Goal: Information Seeking & Learning: Learn about a topic

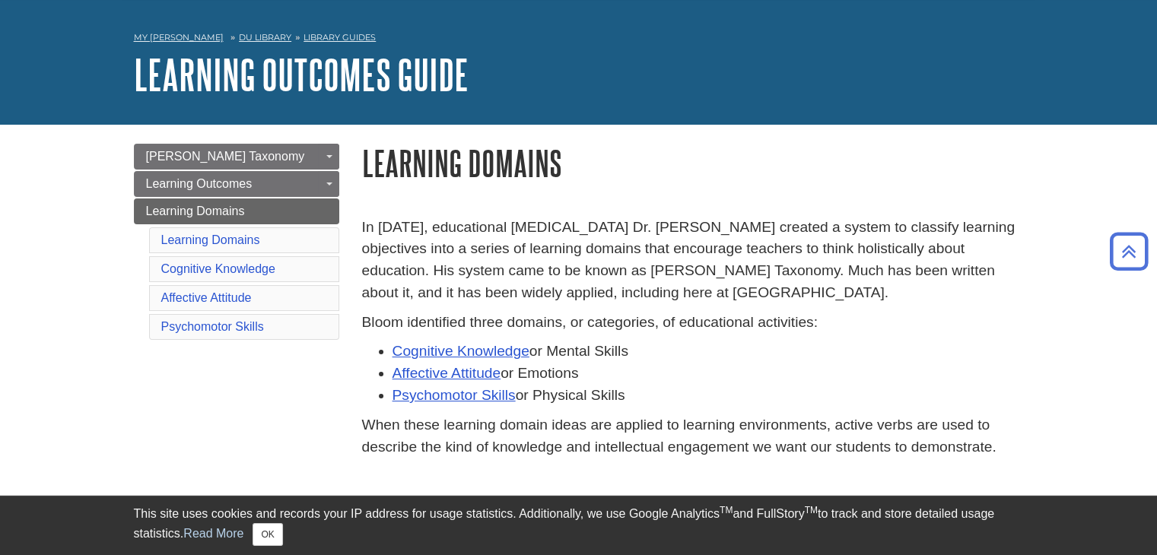
scroll to position [44, 0]
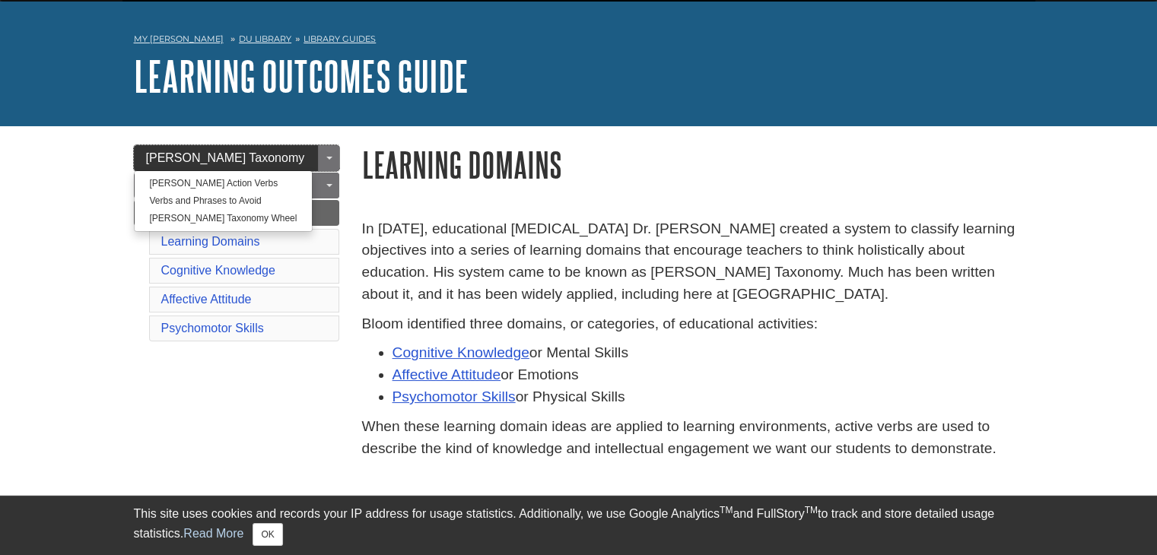
click at [271, 159] on link "[PERSON_NAME] Taxonomy" at bounding box center [236, 158] width 205 height 26
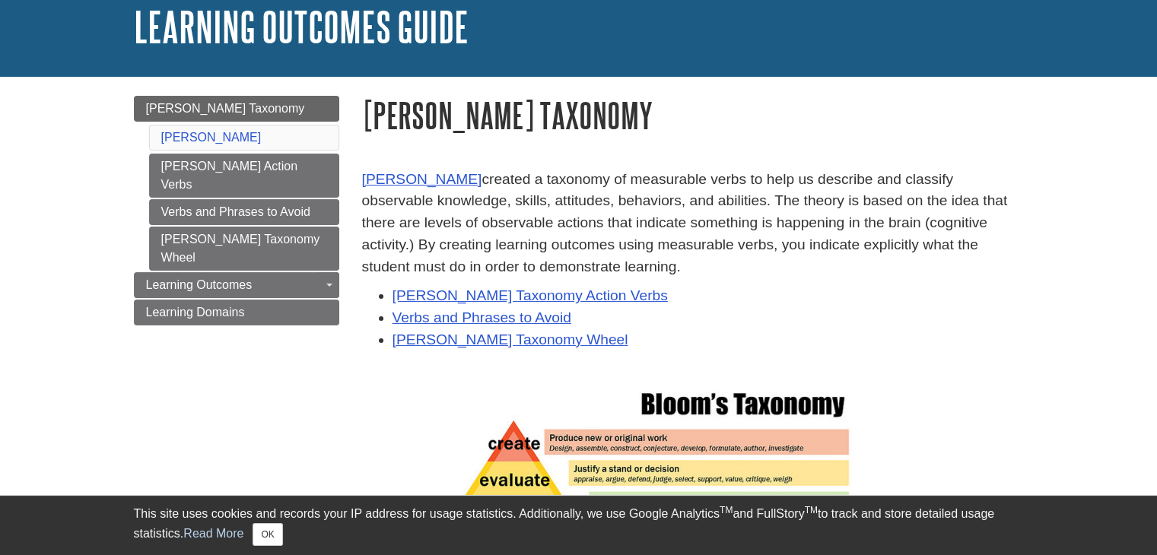
scroll to position [304, 0]
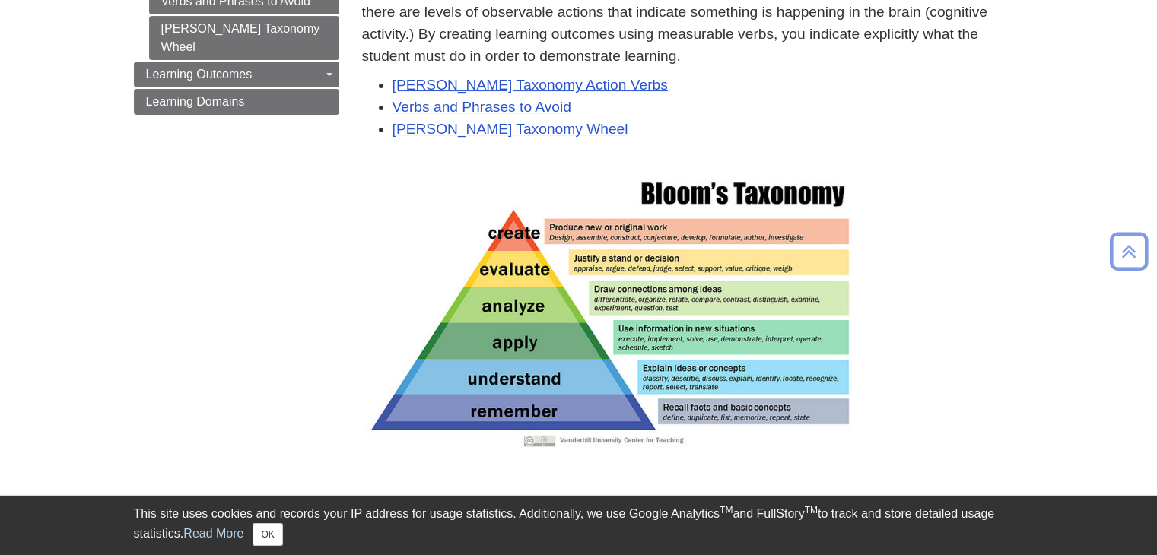
click at [678, 360] on img at bounding box center [609, 311] width 487 height 274
drag, startPoint x: 677, startPoint y: 360, endPoint x: 954, endPoint y: 370, distance: 277.0
click at [954, 370] on p at bounding box center [693, 310] width 662 height 281
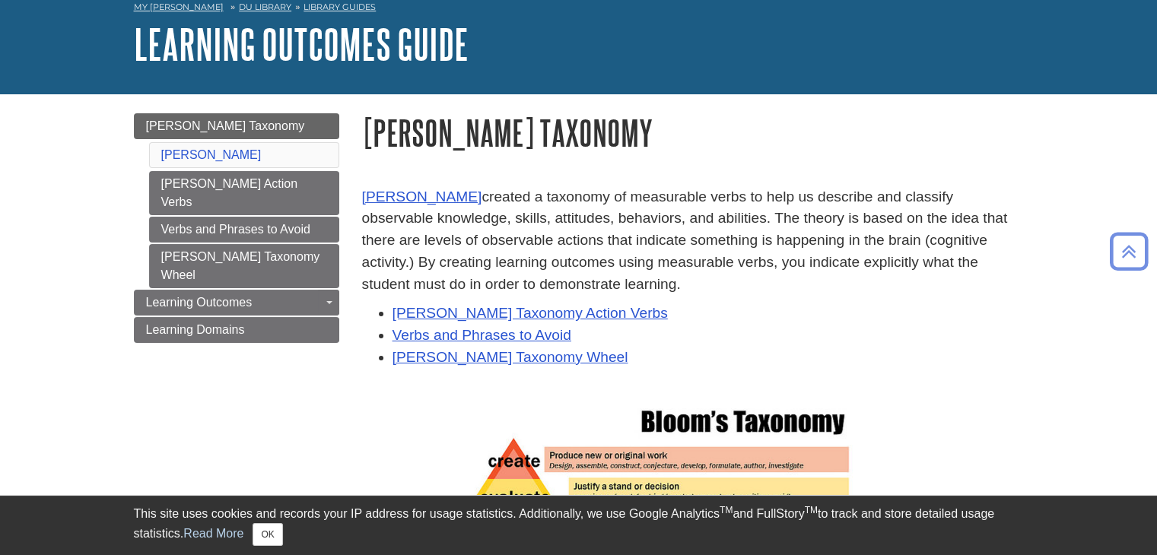
scroll to position [0, 0]
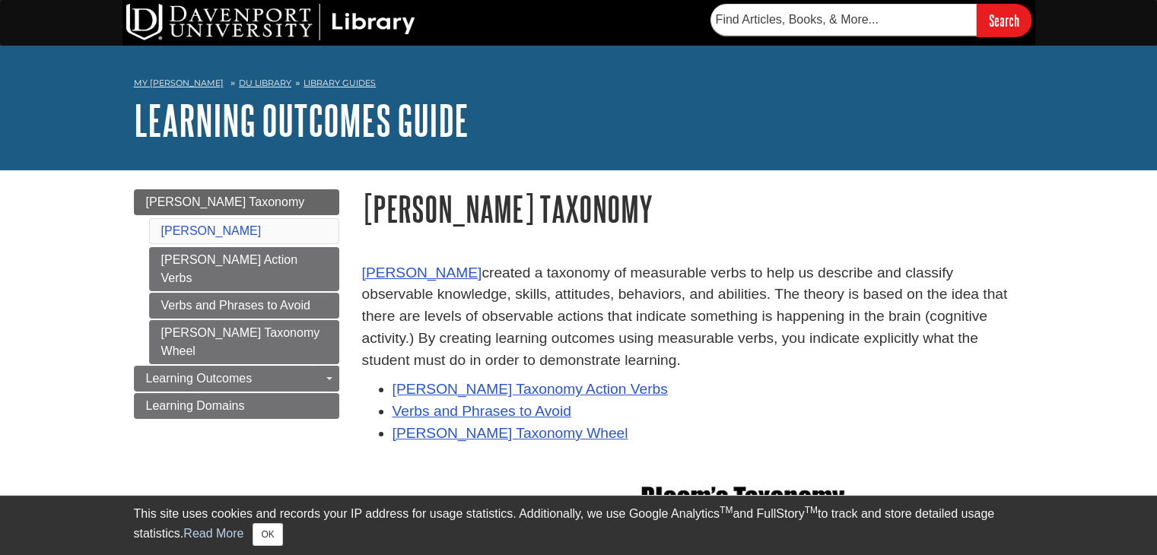
drag, startPoint x: 368, startPoint y: 214, endPoint x: 606, endPoint y: 356, distance: 276.9
click at [606, 356] on div "Bloom's Taxonomy Benjamin Bloom created a taxonomy of measurable verbs to help …" at bounding box center [693, 491] width 662 height 605
copy div "Bloom's Taxonomy Benjamin Bloom created a taxonomy of measurable verbs to help …"
click at [301, 203] on link "[PERSON_NAME] Taxonomy" at bounding box center [236, 202] width 205 height 26
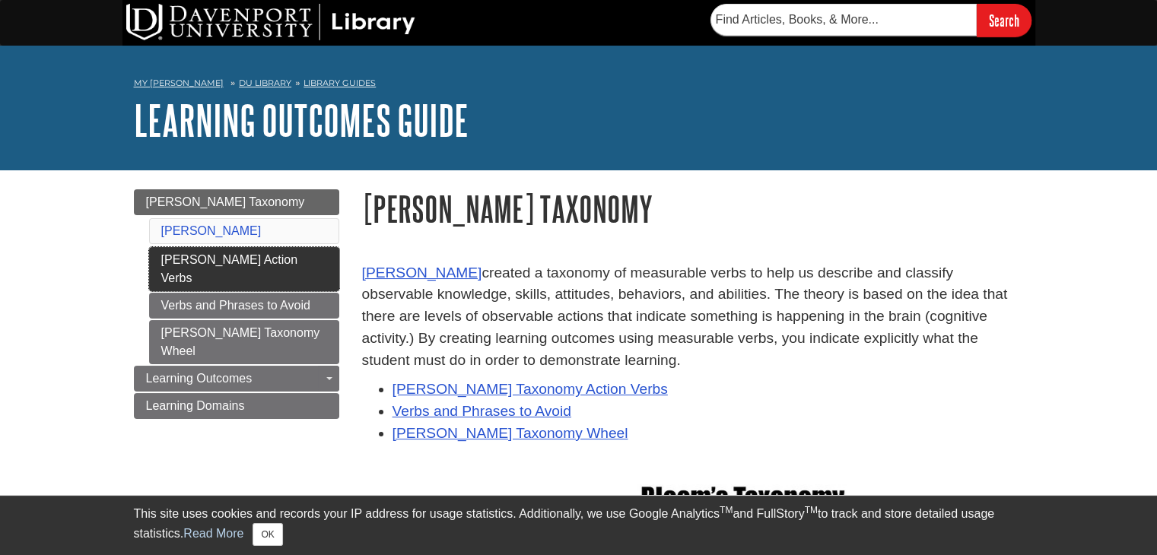
click at [256, 268] on link "[PERSON_NAME] Action Verbs" at bounding box center [244, 269] width 190 height 44
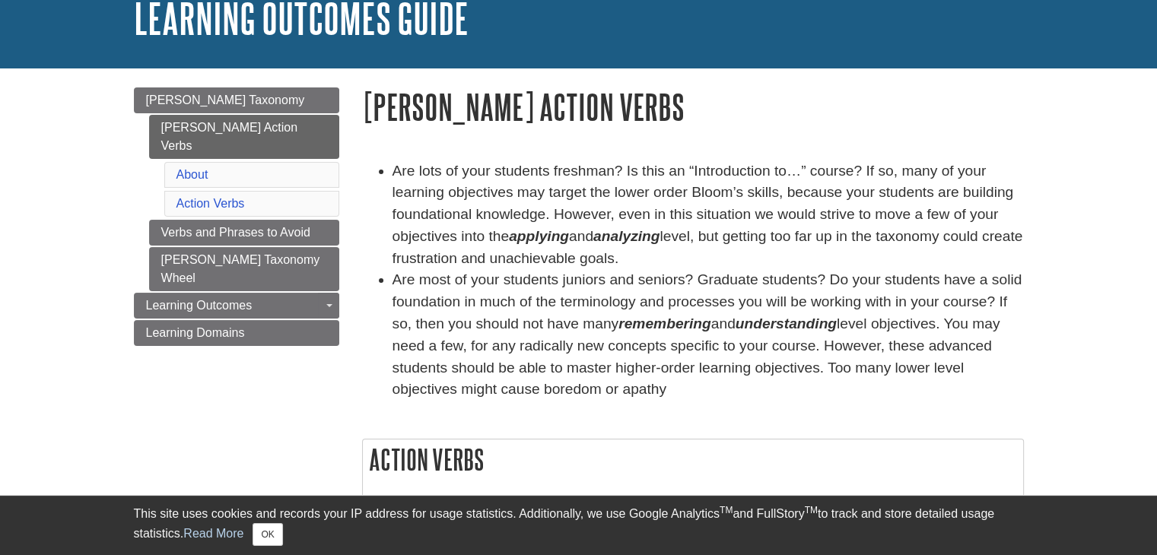
scroll to position [76, 0]
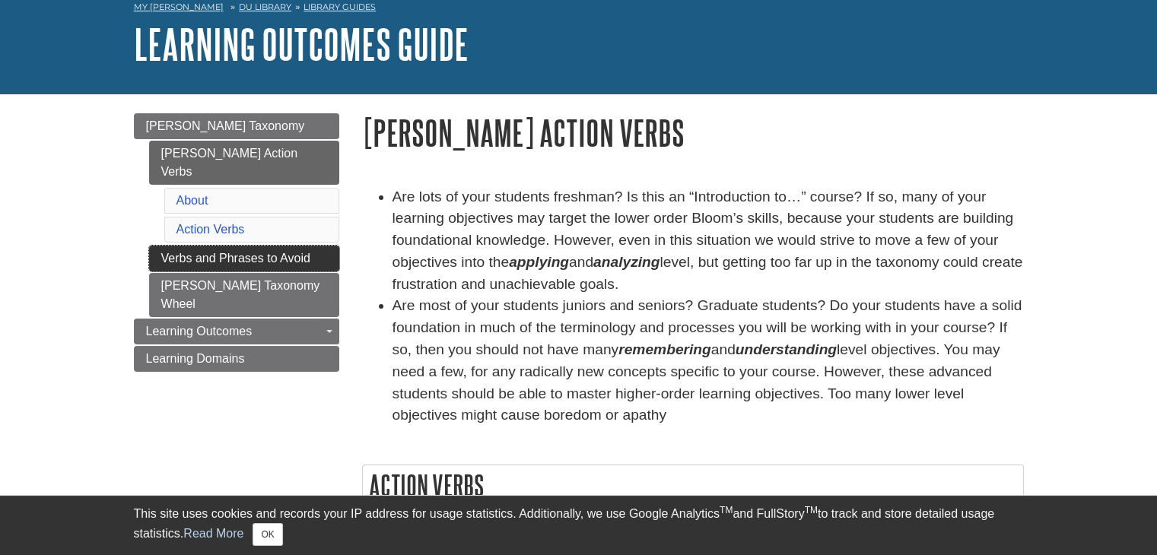
click at [228, 246] on link "Verbs and Phrases to Avoid" at bounding box center [244, 259] width 190 height 26
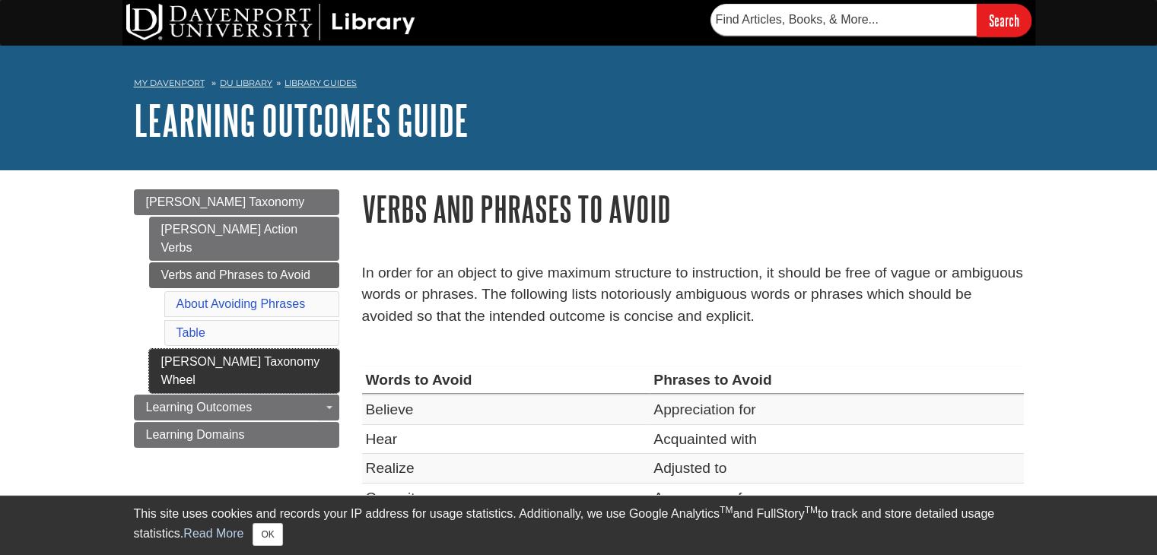
click at [245, 349] on link "[PERSON_NAME] Taxonomy Wheel" at bounding box center [244, 371] width 190 height 44
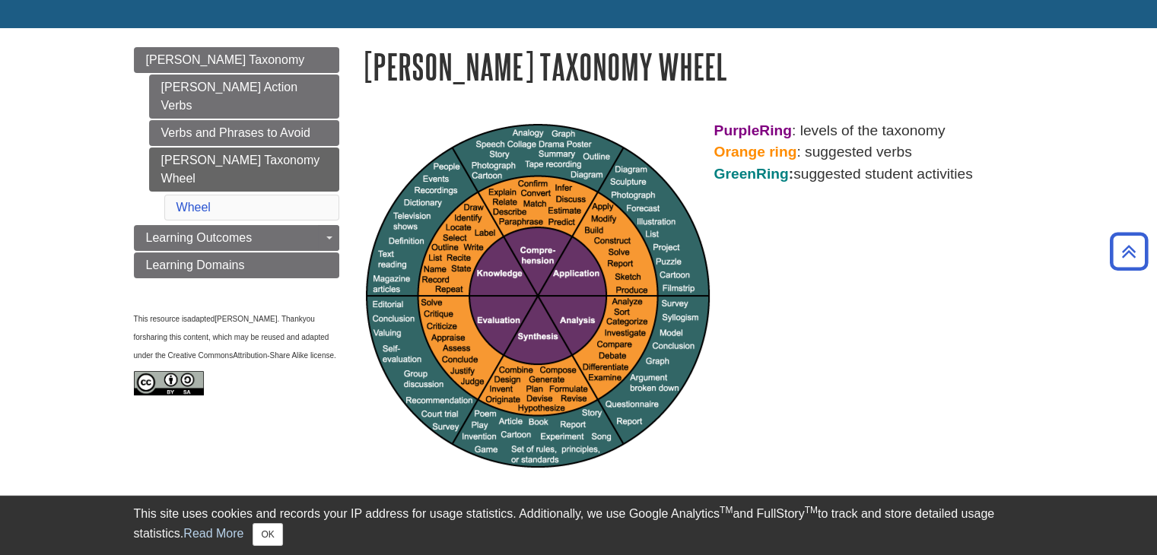
scroll to position [76, 0]
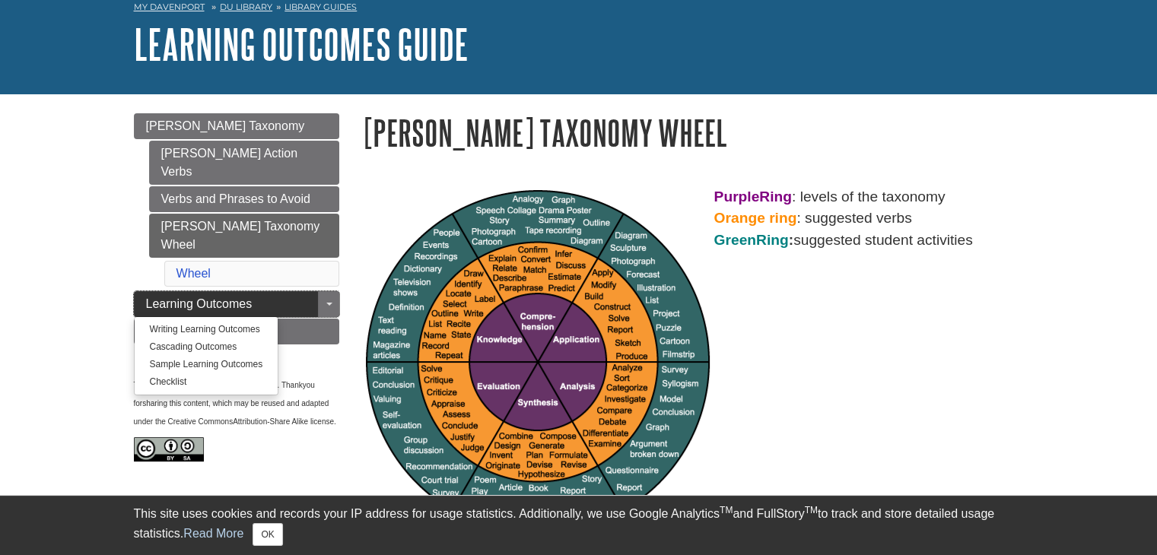
click at [227, 297] on span "Learning Outcomes" at bounding box center [199, 303] width 106 height 13
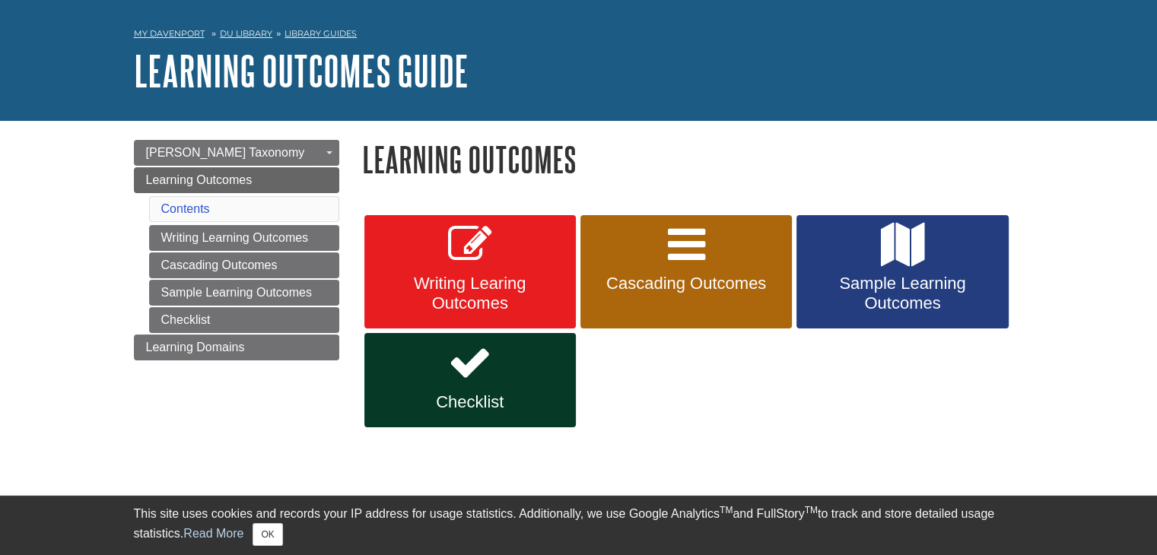
scroll to position [76, 0]
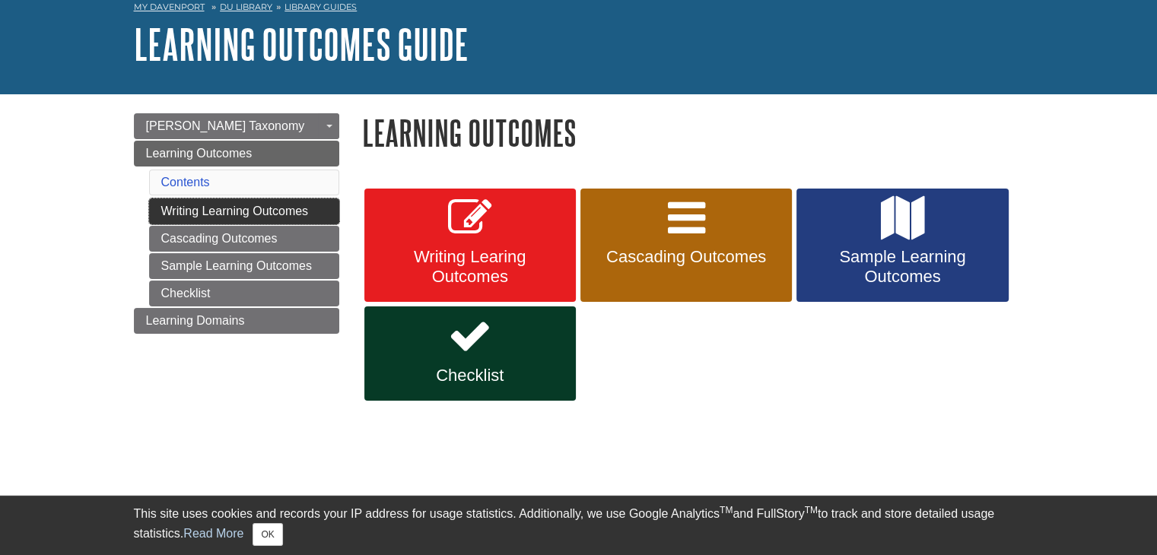
click at [267, 219] on link "Writing Learning Outcomes" at bounding box center [244, 212] width 190 height 26
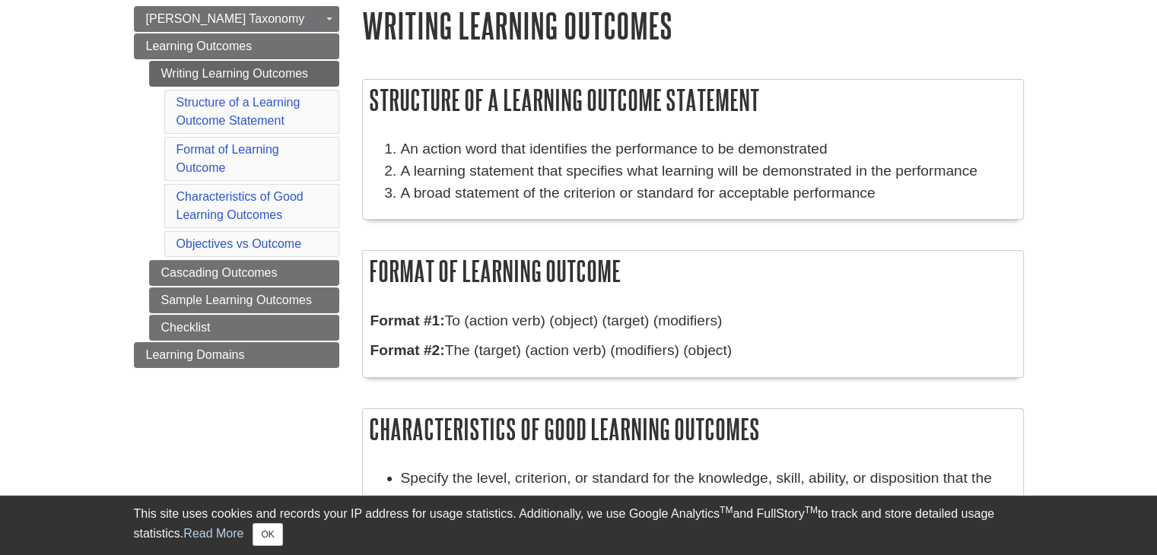
scroll to position [228, 0]
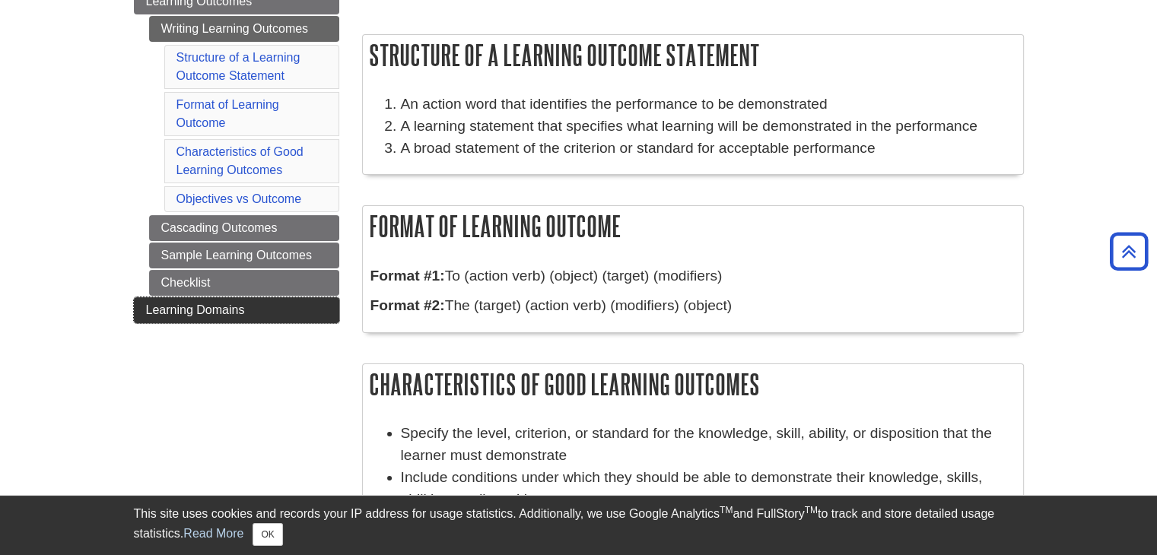
click at [264, 302] on link "Learning Domains" at bounding box center [236, 310] width 205 height 26
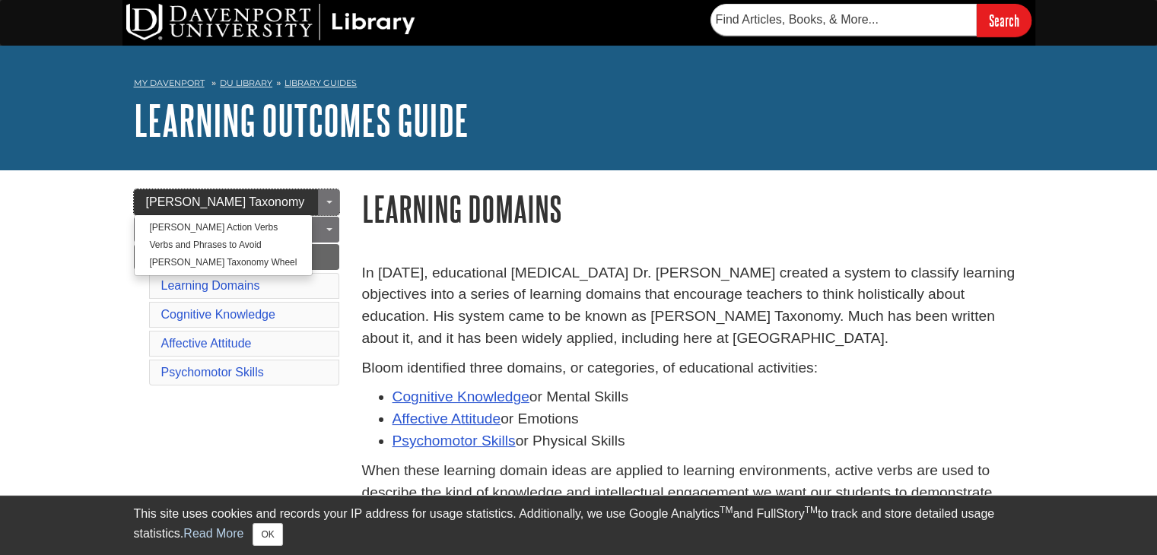
click at [239, 202] on span "[PERSON_NAME] Taxonomy" at bounding box center [225, 201] width 159 height 13
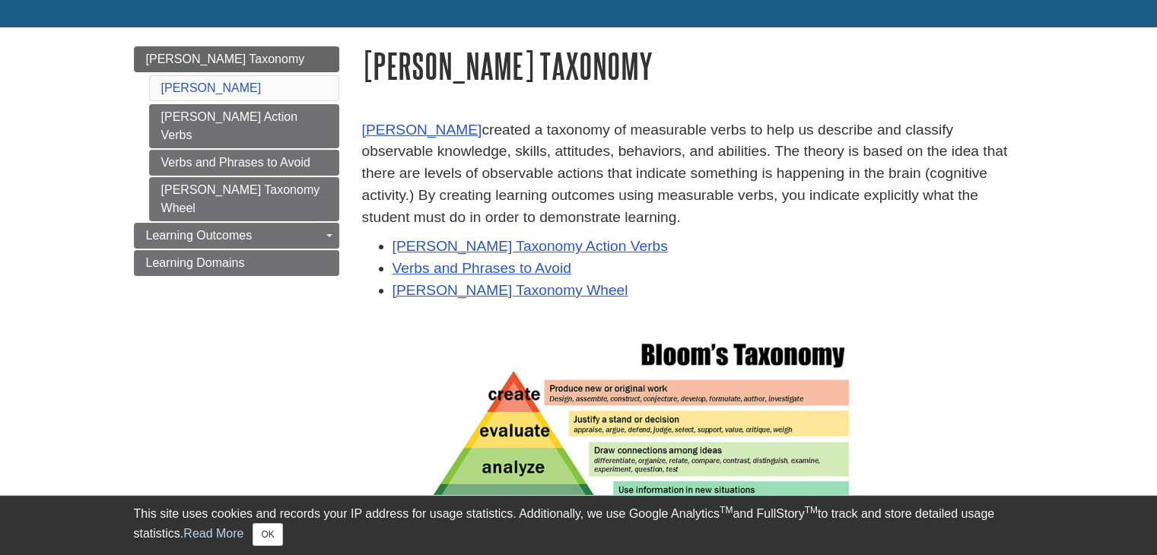
scroll to position [152, 0]
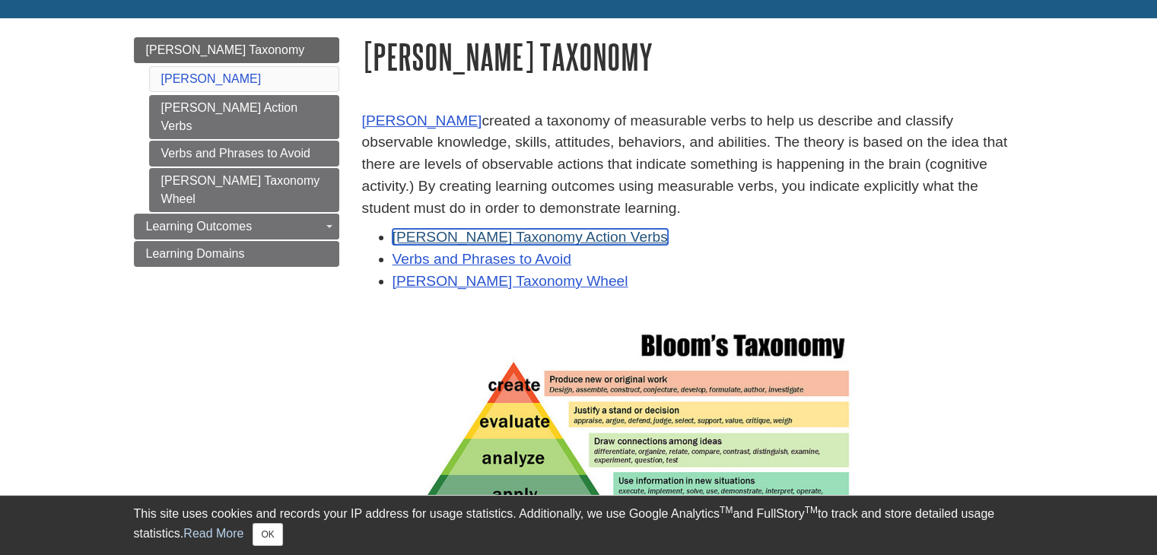
click at [488, 243] on link "Bloom's Taxonomy Action Verbs" at bounding box center [529, 237] width 275 height 16
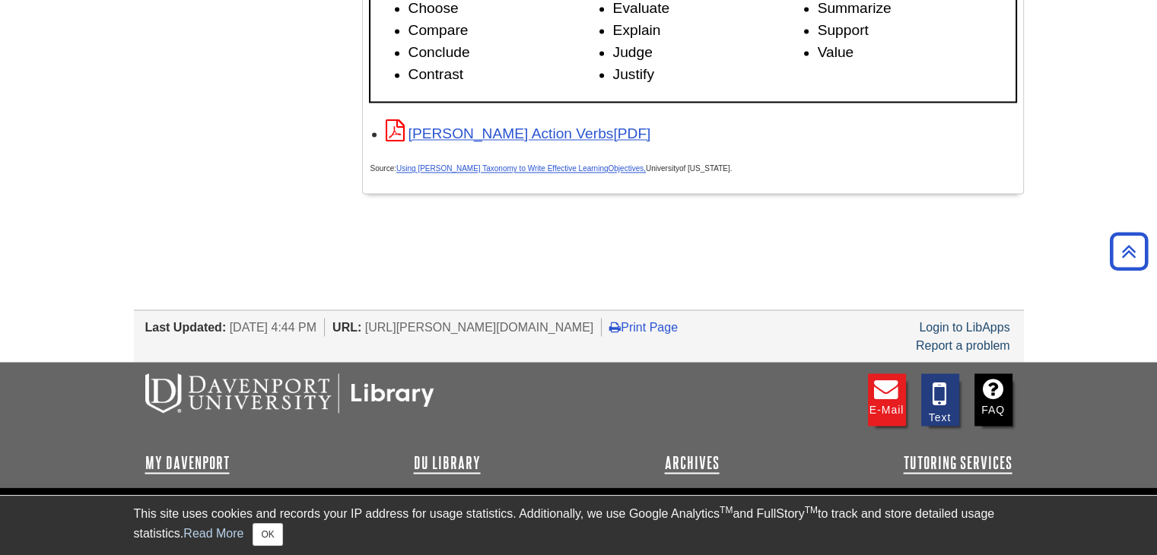
scroll to position [2333, 0]
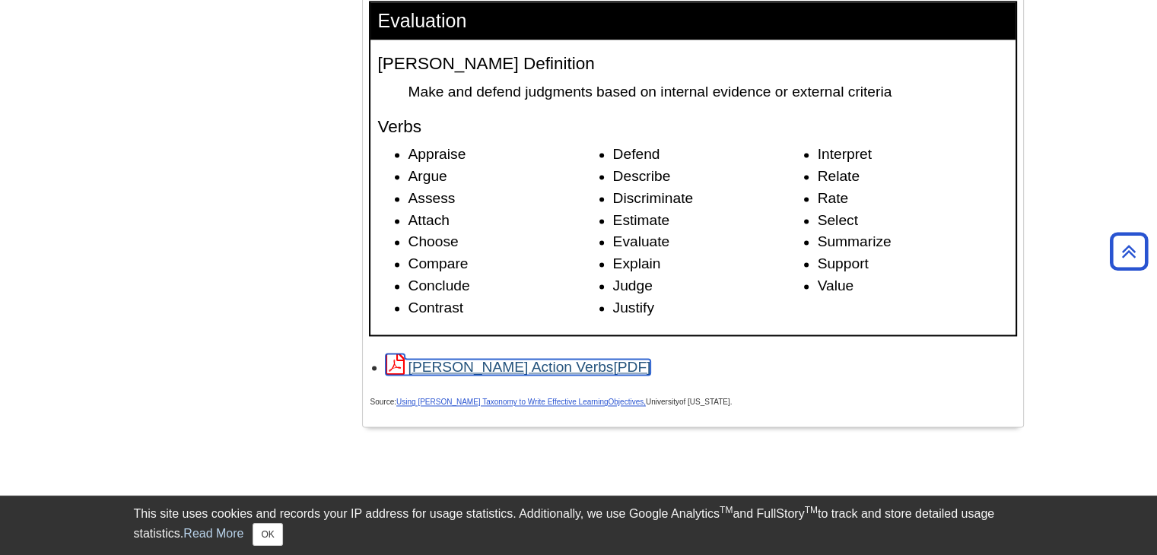
click at [504, 374] on link "[PERSON_NAME] Action Verbs" at bounding box center [518, 367] width 265 height 16
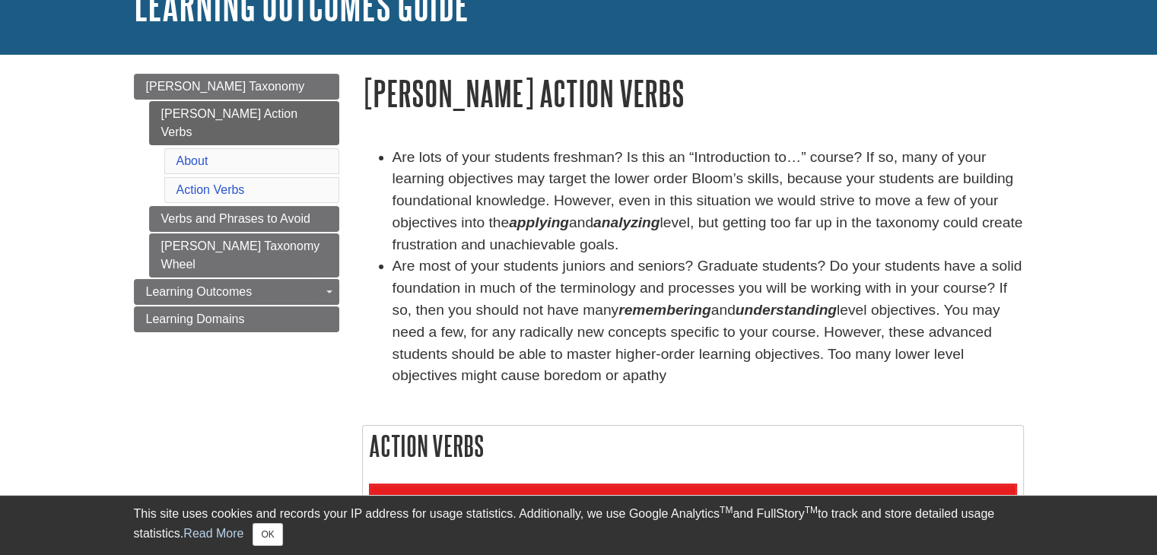
scroll to position [152, 0]
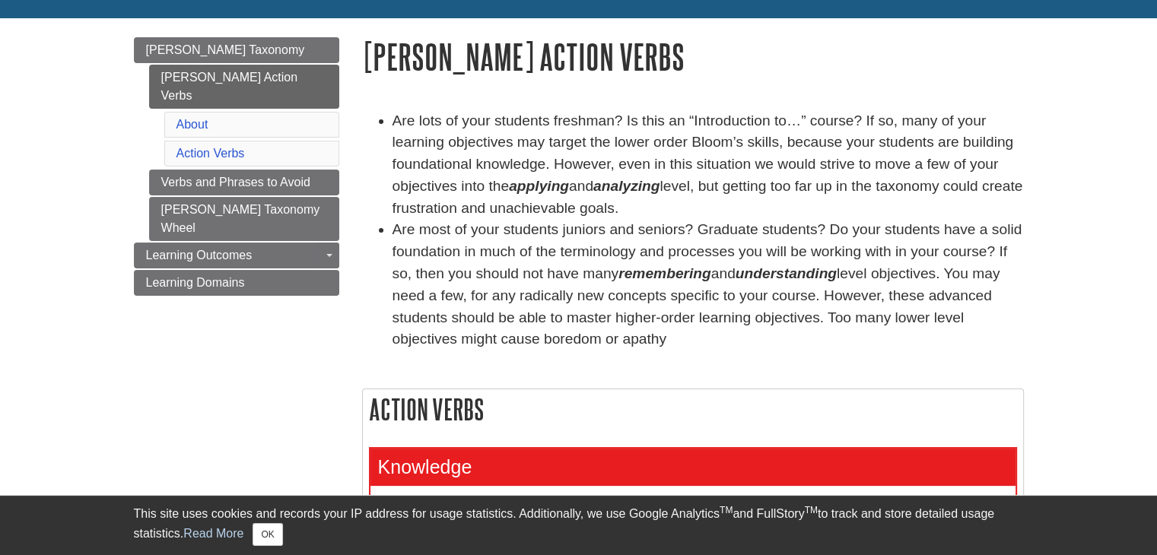
drag, startPoint x: 368, startPoint y: 65, endPoint x: 643, endPoint y: 338, distance: 387.8
copy div "Bloom's Action Verbs Are lots of your students freshman? Is this an “Introducti…"
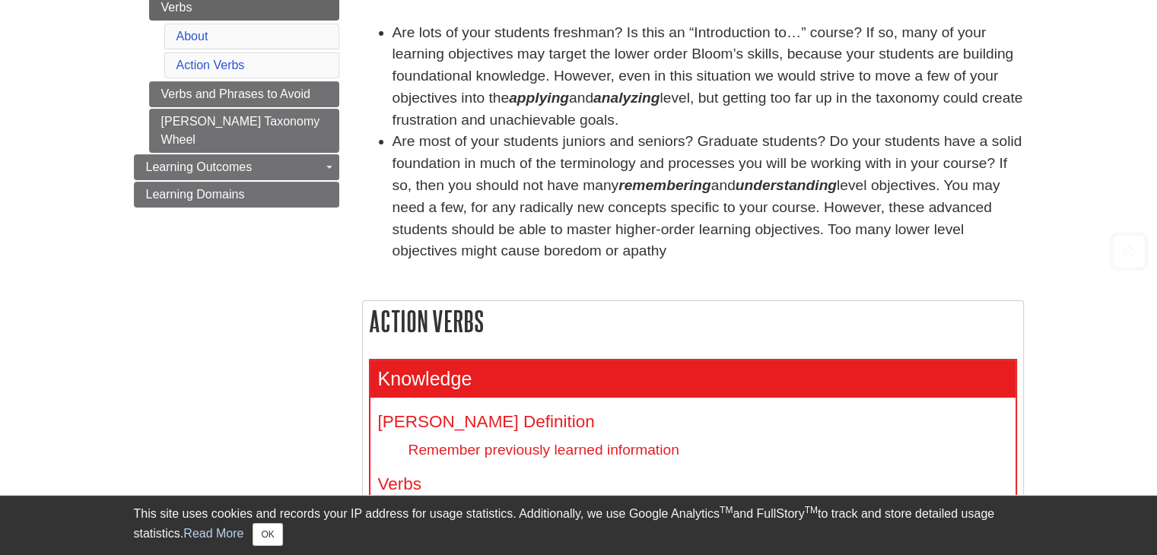
scroll to position [456, 0]
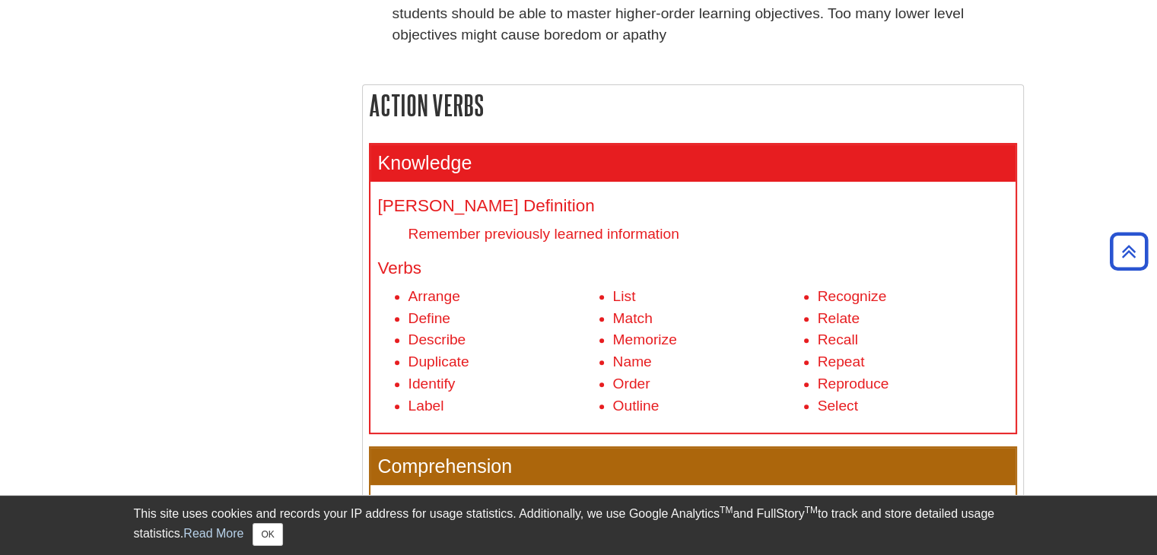
drag, startPoint x: 577, startPoint y: 357, endPoint x: 526, endPoint y: 288, distance: 85.9
click at [526, 288] on li "Arrange" at bounding box center [503, 297] width 190 height 22
drag, startPoint x: 526, startPoint y: 288, endPoint x: 289, endPoint y: 293, distance: 236.6
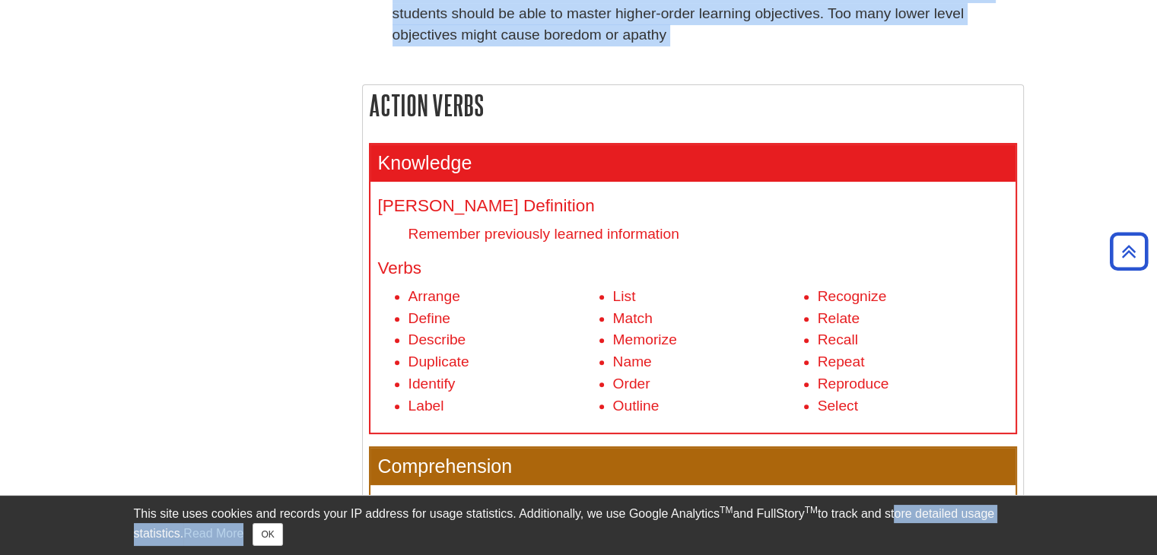
drag, startPoint x: 291, startPoint y: 210, endPoint x: 894, endPoint y: 503, distance: 671.5
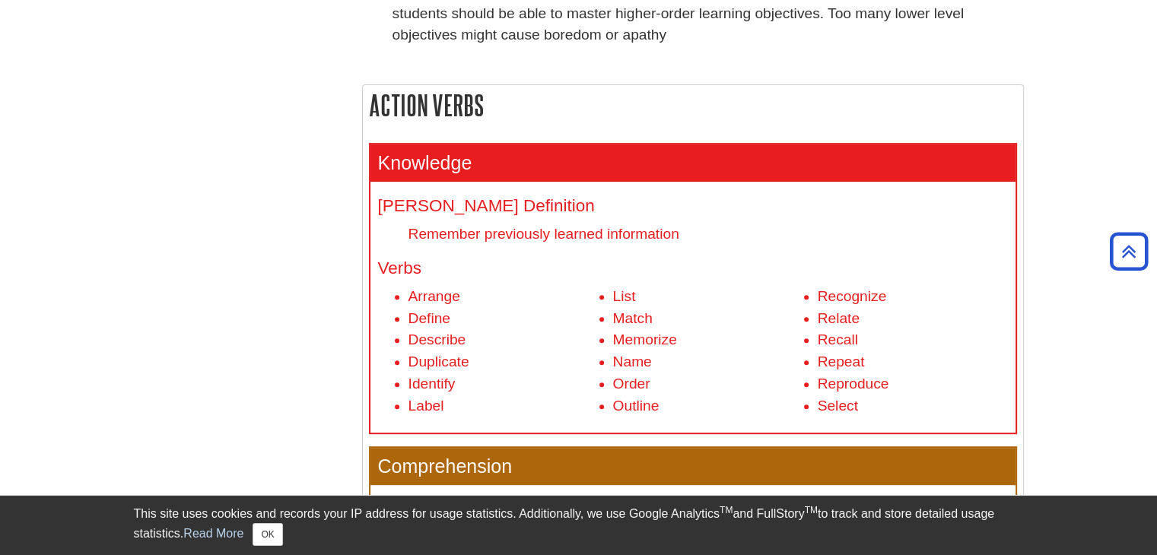
click at [374, 361] on div "Bloom's Definition Remember previously learned information Verbs Arrange Define…" at bounding box center [692, 307] width 645 height 251
click at [465, 211] on h4 "Bloom's Definition" at bounding box center [693, 206] width 630 height 19
click at [491, 260] on h4 "Verbs" at bounding box center [693, 268] width 630 height 19
click at [373, 115] on h2 "Action Verbs" at bounding box center [693, 105] width 660 height 40
drag, startPoint x: 371, startPoint y: 113, endPoint x: 673, endPoint y: 393, distance: 411.7
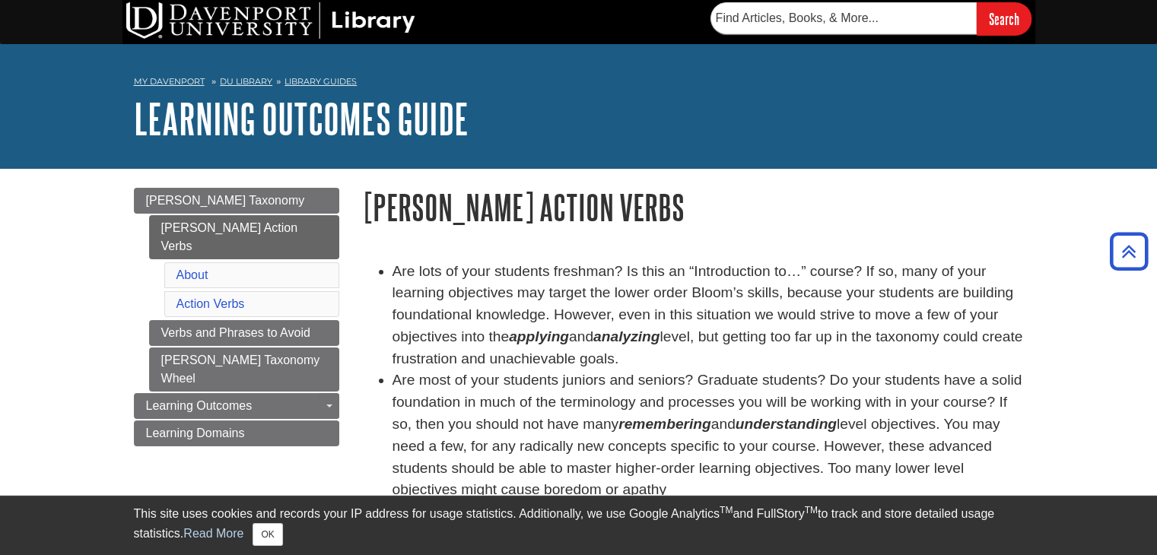
scroll to position [0, 0]
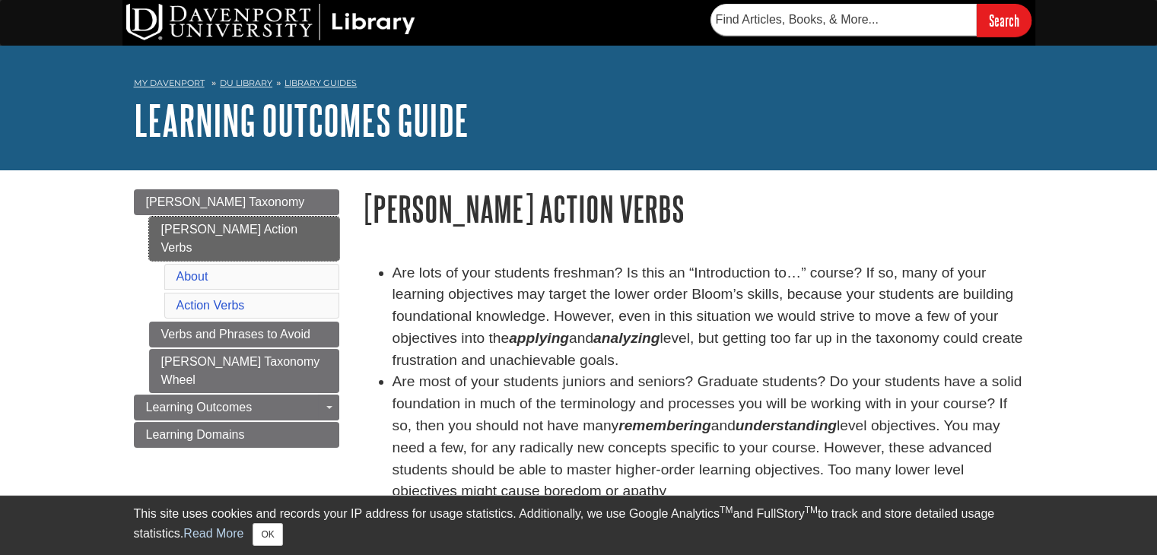
click at [243, 232] on link "[PERSON_NAME] Action Verbs" at bounding box center [244, 239] width 190 height 44
click at [240, 265] on li "About" at bounding box center [251, 277] width 175 height 26
click at [250, 293] on li "Action Verbs" at bounding box center [251, 306] width 175 height 26
click at [250, 322] on link "Verbs and Phrases to Avoid" at bounding box center [244, 335] width 190 height 26
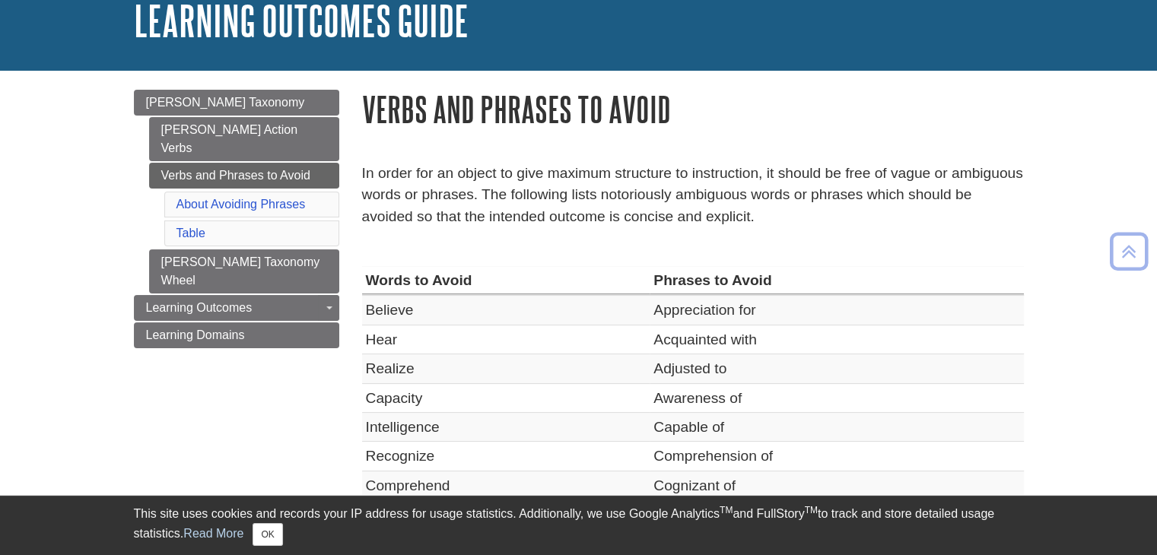
scroll to position [76, 0]
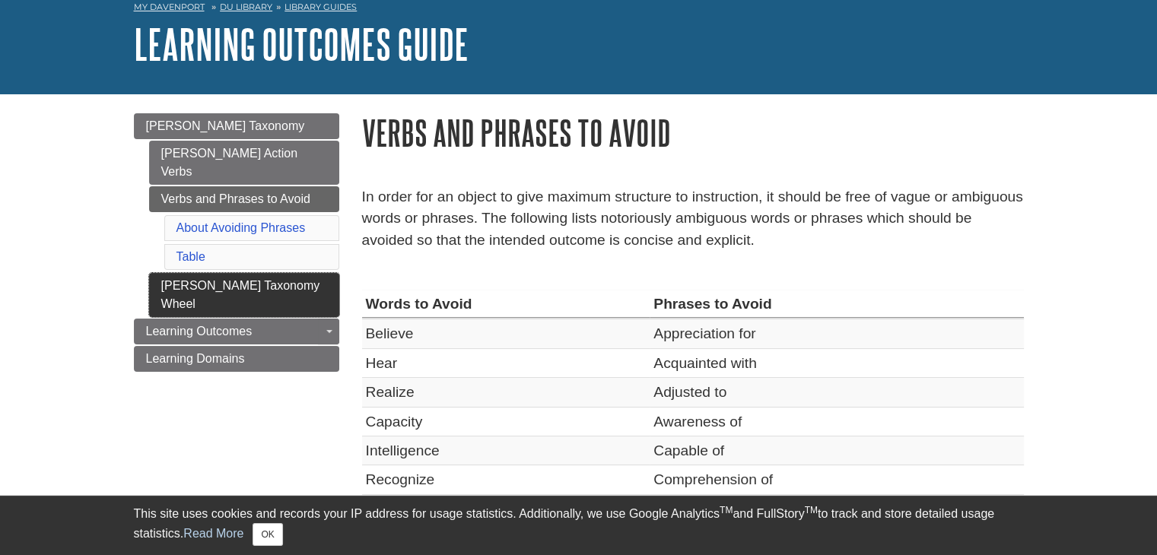
click at [253, 273] on link "[PERSON_NAME] Taxonomy Wheel" at bounding box center [244, 295] width 190 height 44
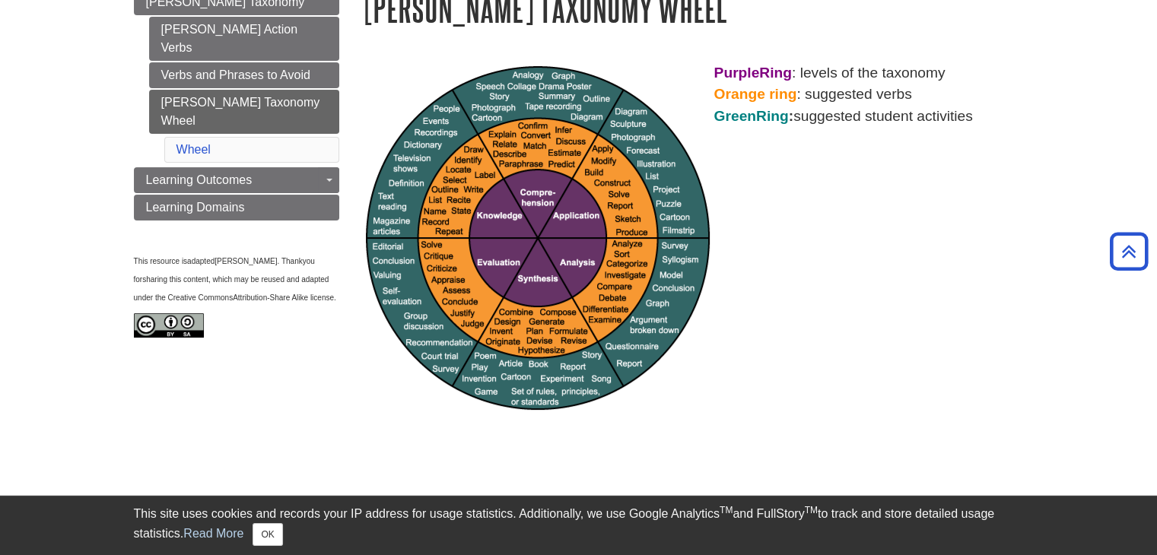
scroll to position [152, 0]
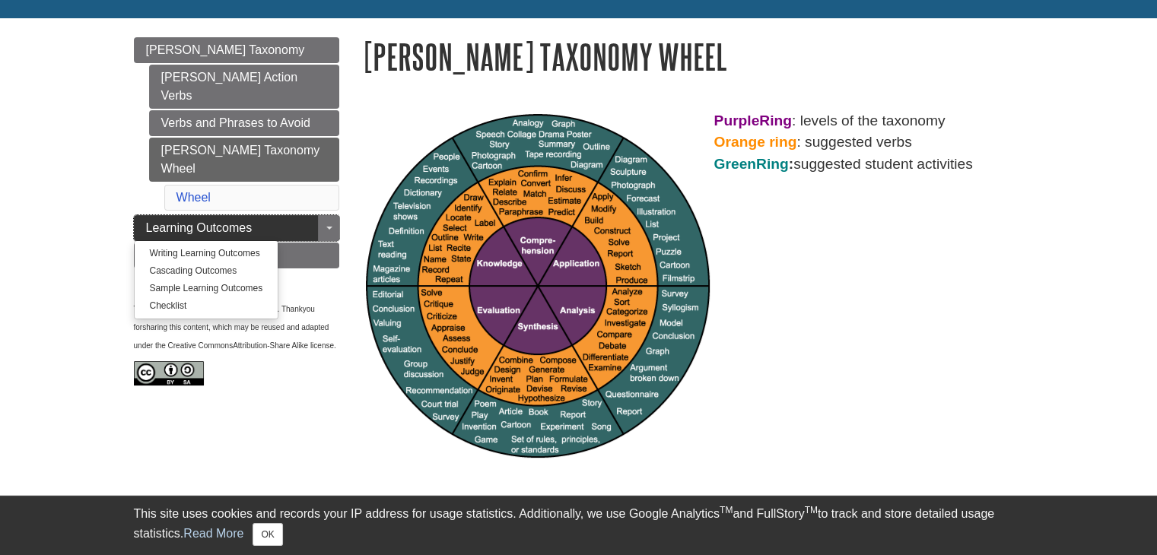
click at [275, 215] on link "Learning Outcomes" at bounding box center [236, 228] width 205 height 26
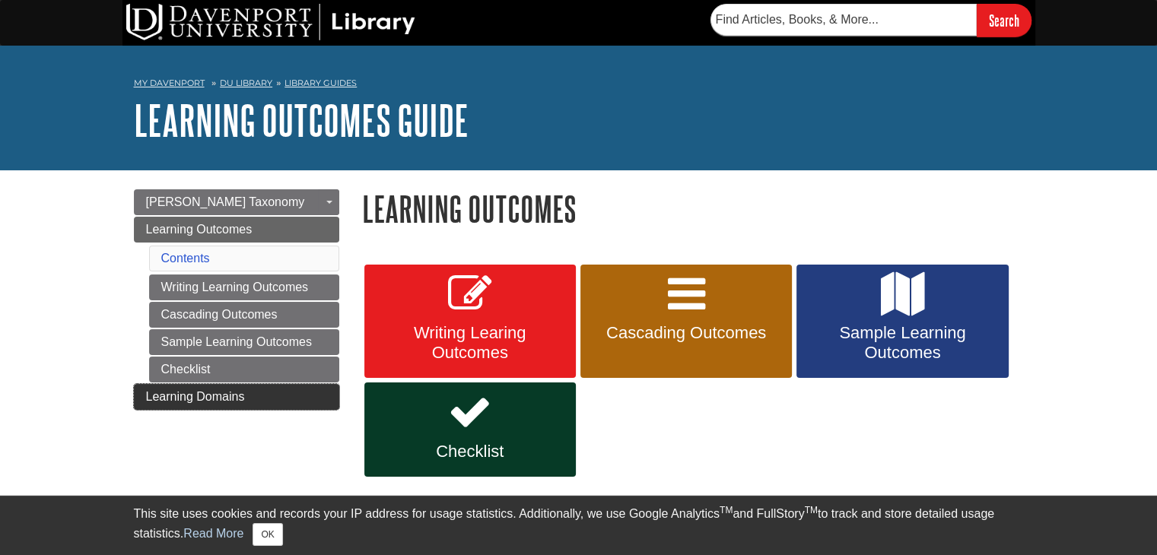
click at [238, 395] on span "Learning Domains" at bounding box center [195, 396] width 99 height 13
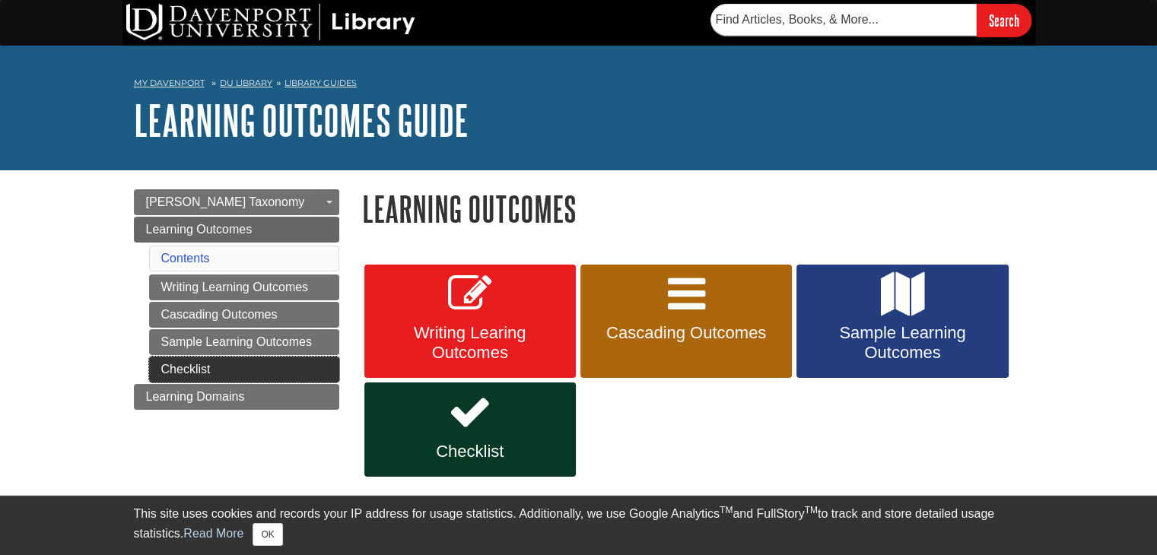
click at [273, 357] on link "Checklist" at bounding box center [244, 370] width 190 height 26
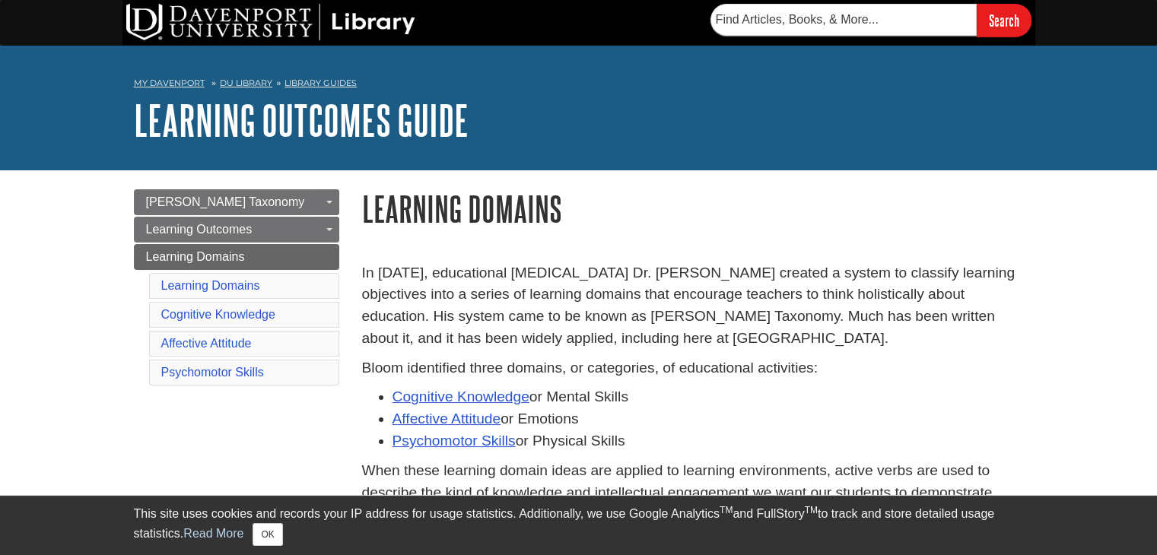
drag, startPoint x: 442, startPoint y: 244, endPoint x: 664, endPoint y: 436, distance: 293.4
click at [665, 424] on li "Affective Attitude or Emotions" at bounding box center [707, 419] width 631 height 22
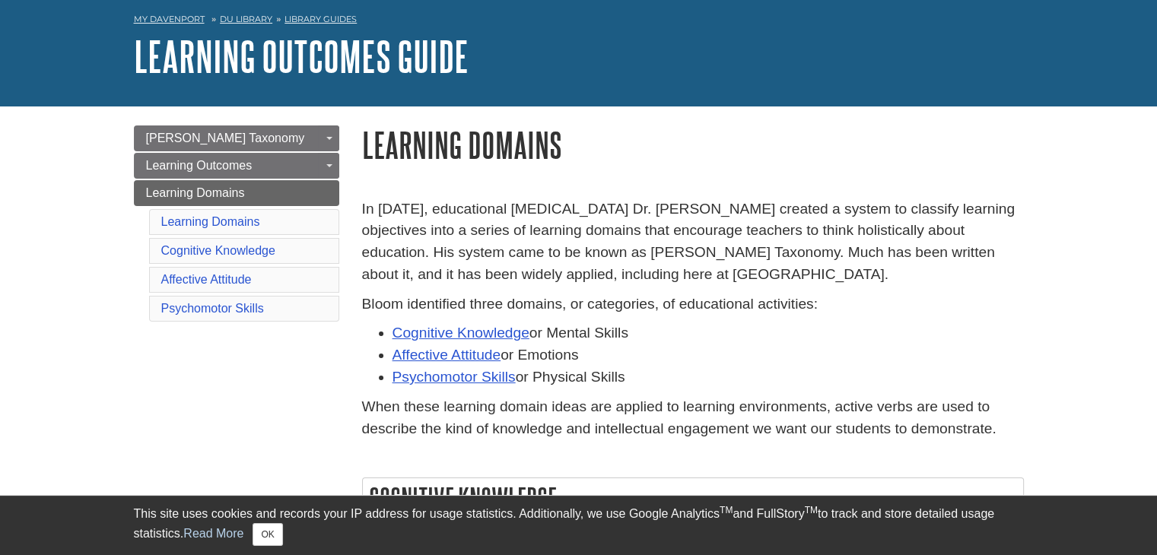
scroll to position [152, 0]
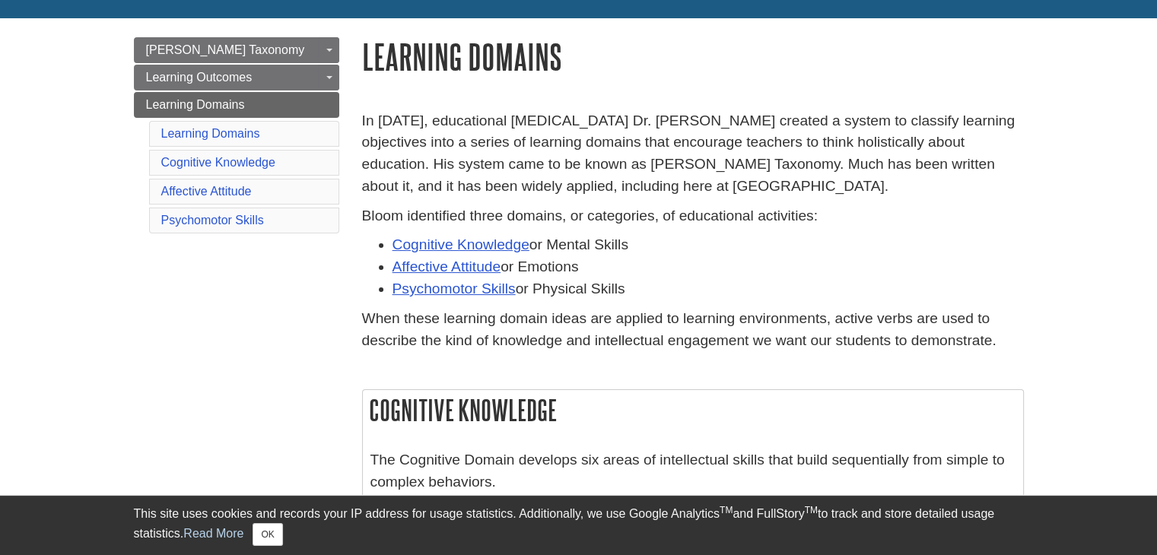
click at [663, 333] on p "When these learning domain ideas are applied to learning environments, active v…" at bounding box center [693, 330] width 662 height 44
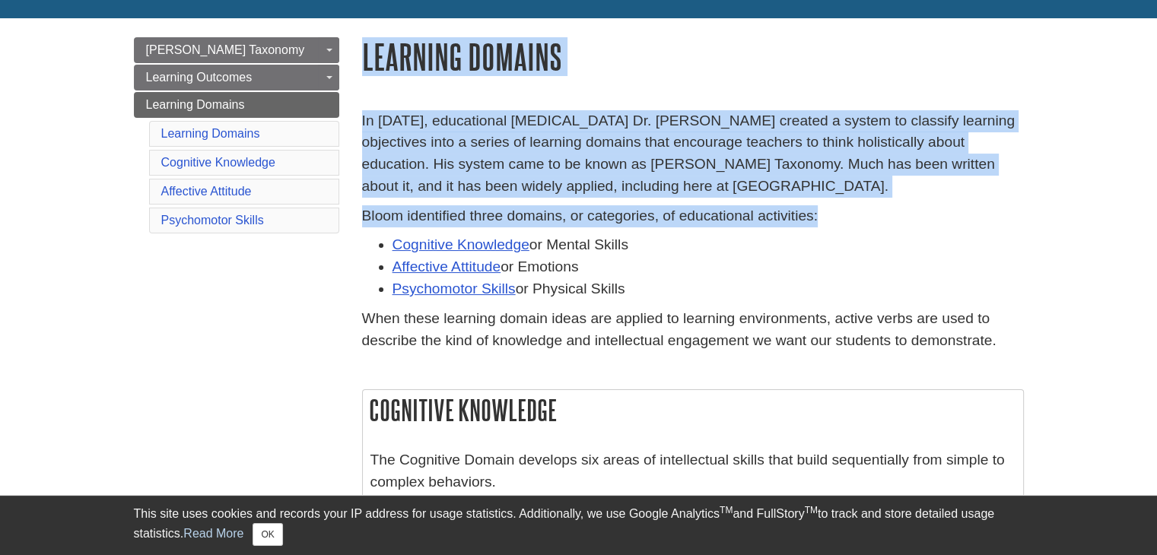
drag, startPoint x: 365, startPoint y: 64, endPoint x: 823, endPoint y: 221, distance: 484.2
copy div "Learning Domains In 1956, educational psychologist Dr. Benjamin Bloom created a…"
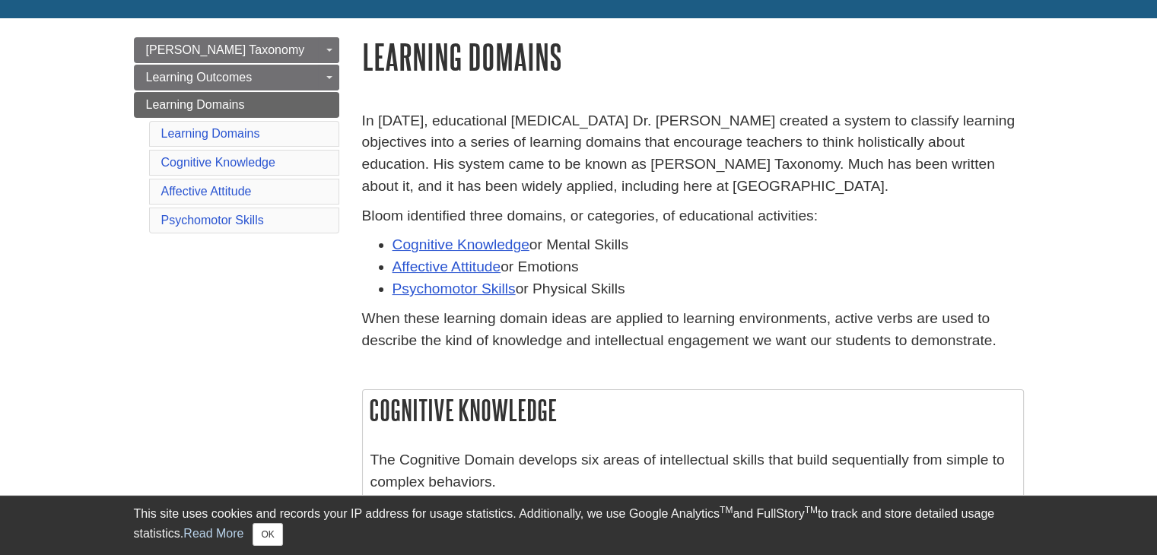
click at [725, 286] on li "Psychomotor Skills or Physical Skills" at bounding box center [707, 289] width 631 height 22
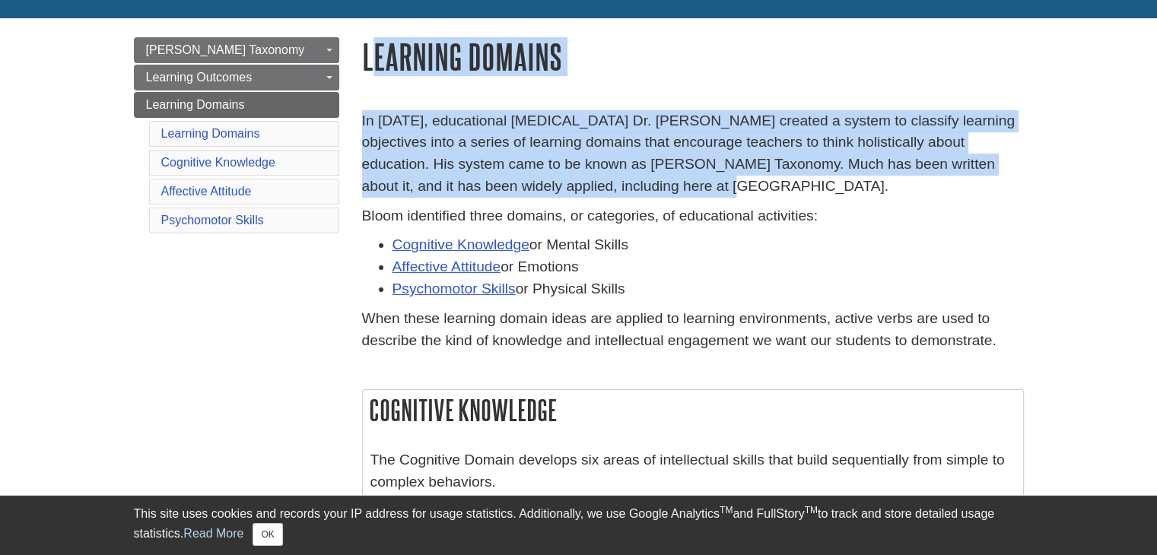
drag, startPoint x: 368, startPoint y: 65, endPoint x: 605, endPoint y: 195, distance: 269.9
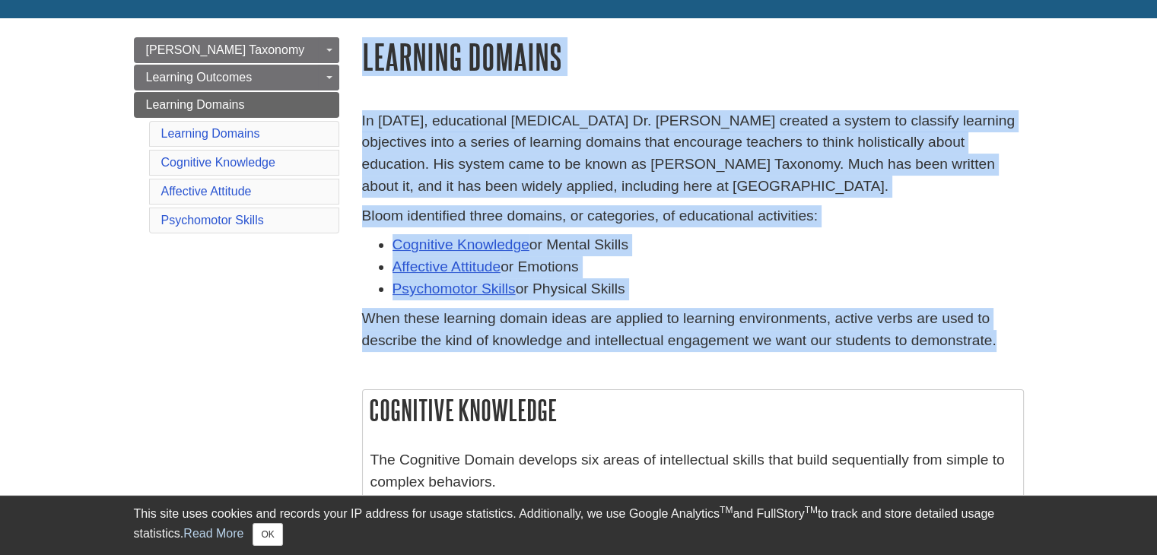
drag, startPoint x: 365, startPoint y: 68, endPoint x: 1006, endPoint y: 355, distance: 702.4
copy div "Learning Domains In 1956, educational psychologist Dr. Benjamin Bloom created a…"
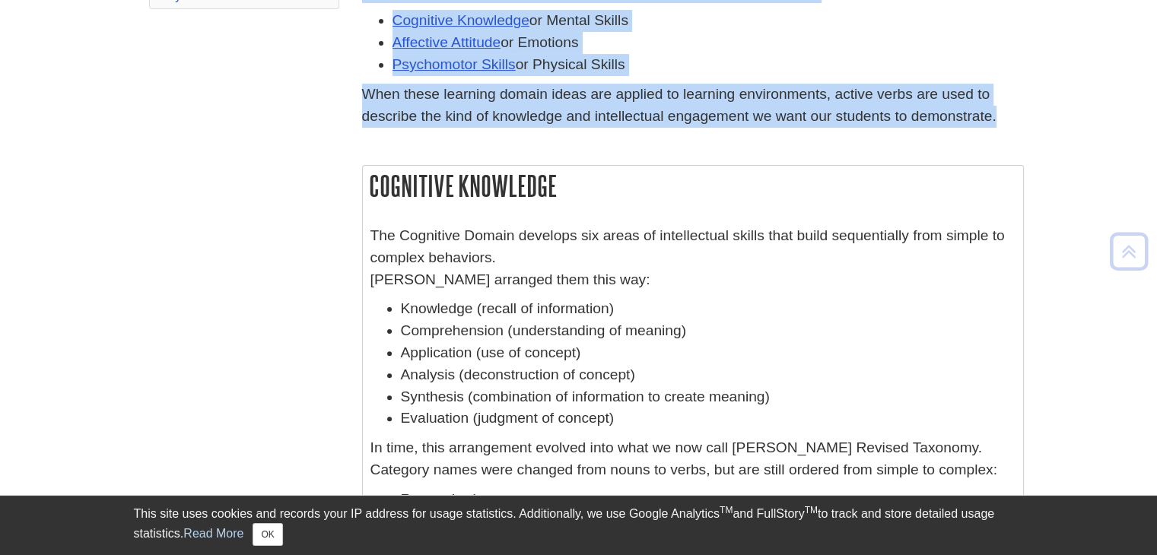
scroll to position [380, 0]
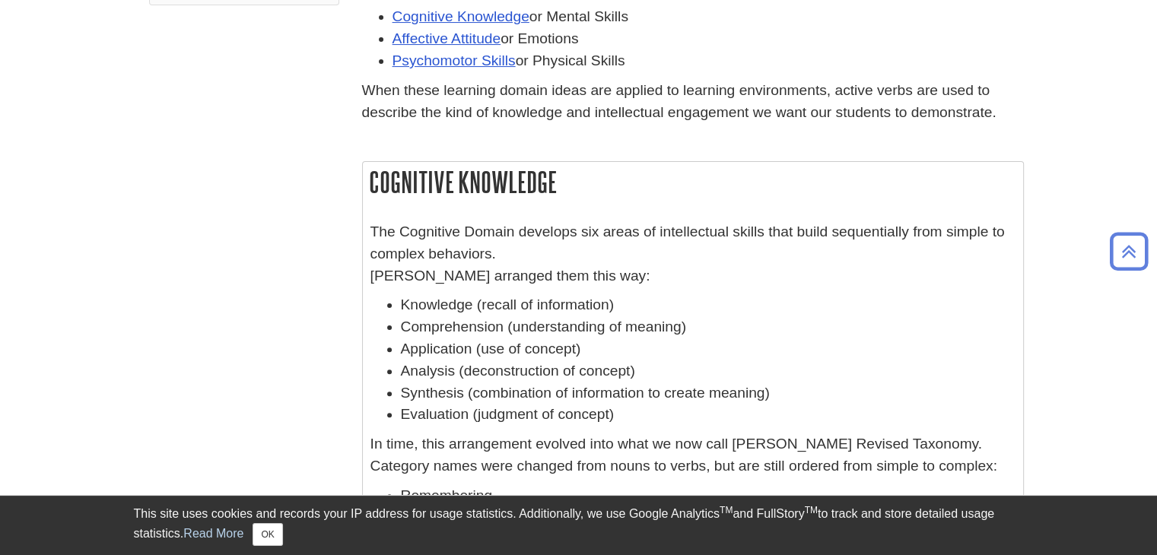
click at [494, 302] on li "Knowledge (recall of information)" at bounding box center [708, 305] width 615 height 22
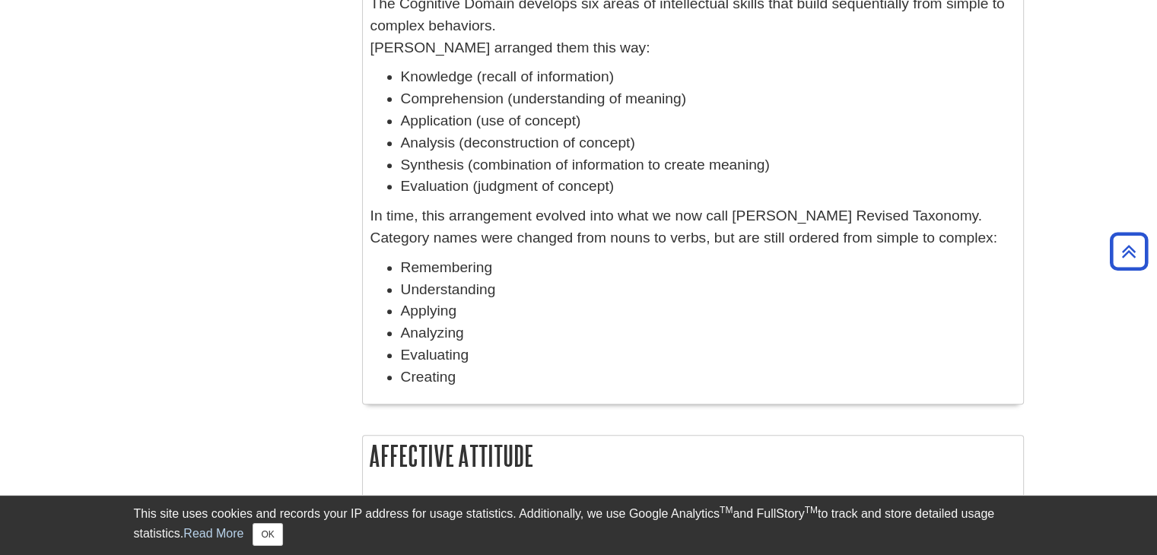
scroll to position [532, 0]
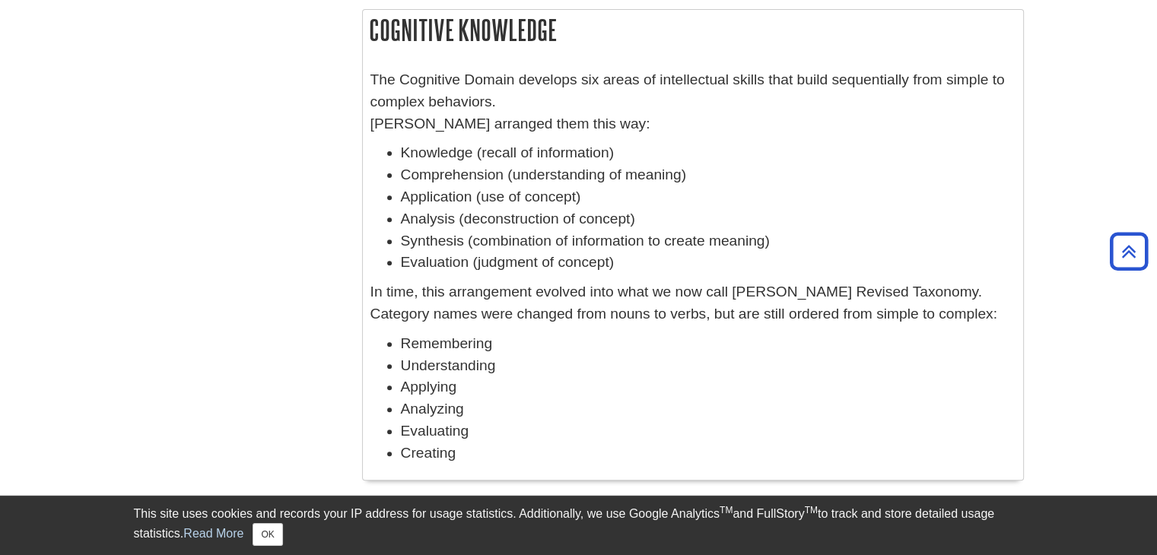
drag, startPoint x: 371, startPoint y: 40, endPoint x: 508, endPoint y: 448, distance: 430.0
click at [508, 448] on div "Cognitive Knowledge The Cognitive Domain develops six areas of intellectual ski…" at bounding box center [693, 244] width 662 height 471
copy div "Cognitive Knowledge The Cognitive Domain develops six areas of intellectual ski…"
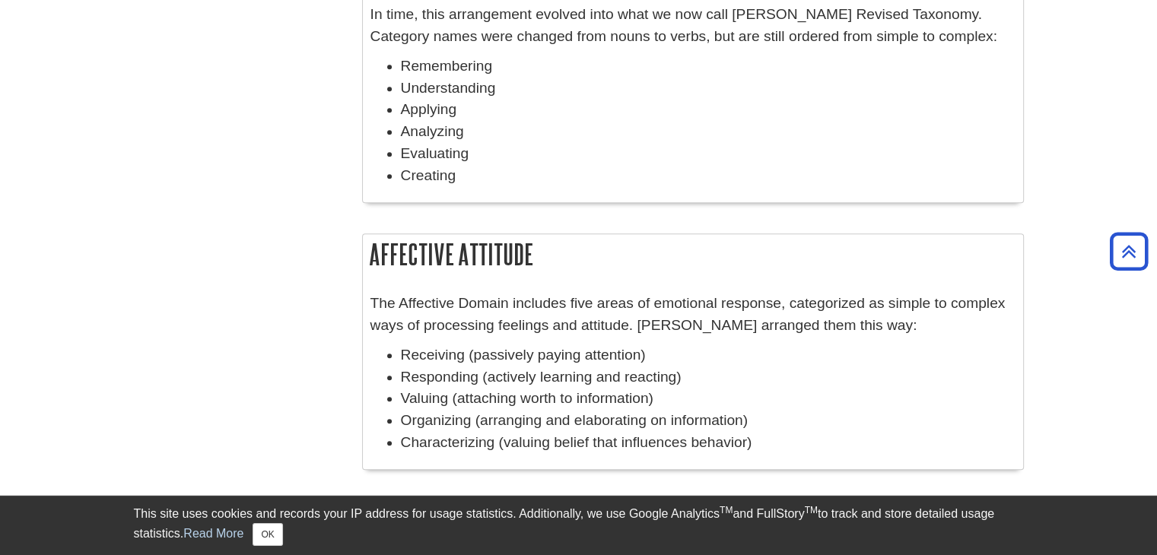
scroll to position [837, 0]
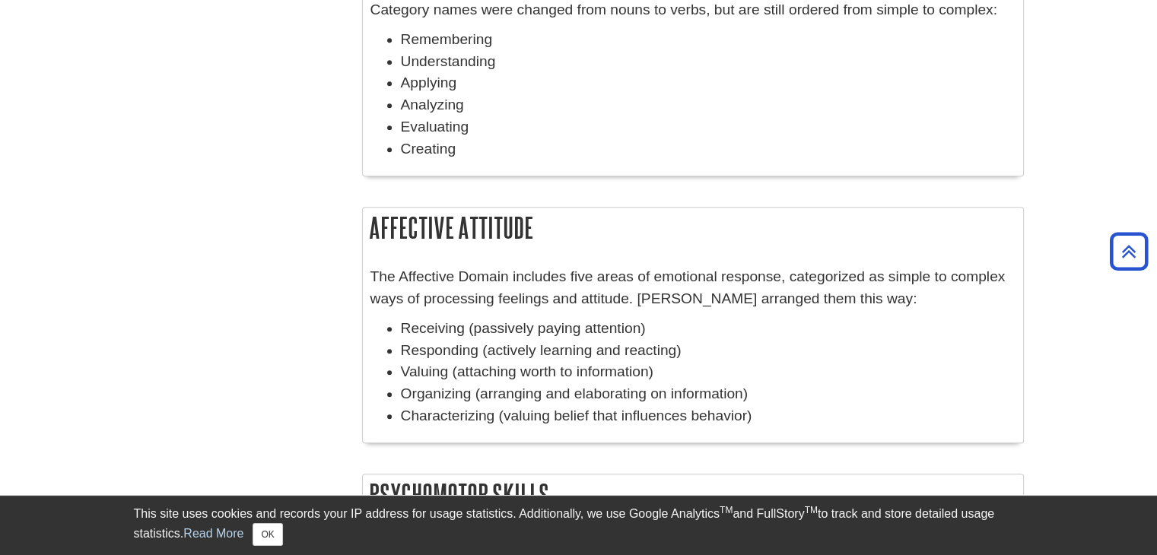
click at [629, 301] on p "The Affective Domain includes five areas of emotional response, categorized as …" at bounding box center [692, 288] width 645 height 44
drag, startPoint x: 370, startPoint y: 227, endPoint x: 761, endPoint y: 423, distance: 437.4
click at [761, 423] on div "Affective Attitude The Affective Domain includes five areas of emotional respon…" at bounding box center [693, 325] width 662 height 237
copy div "Affective Attitude The Affective Domain includes five areas of emotional respon…"
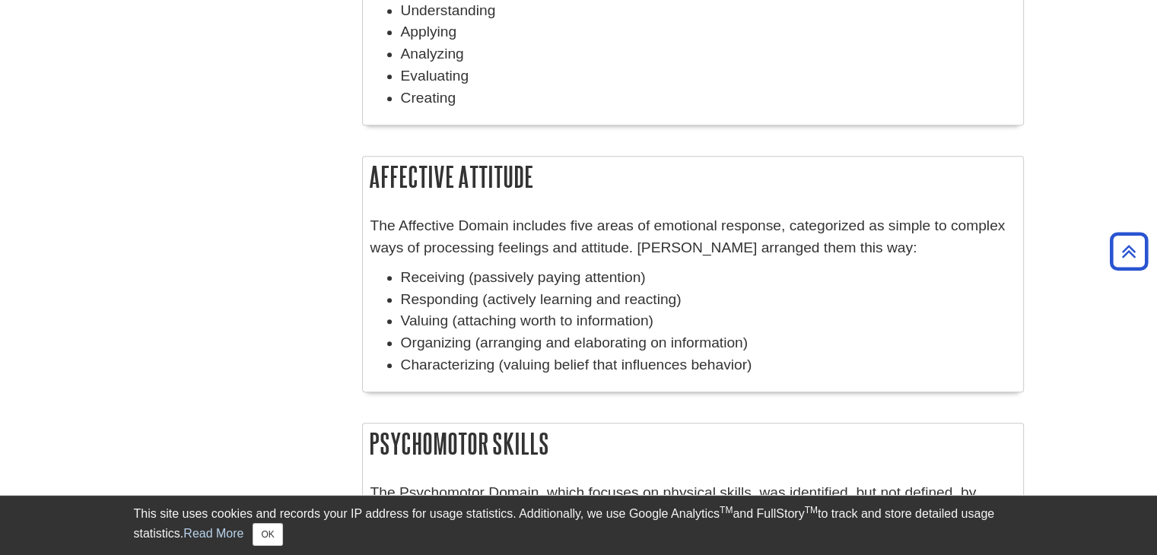
scroll to position [1217, 0]
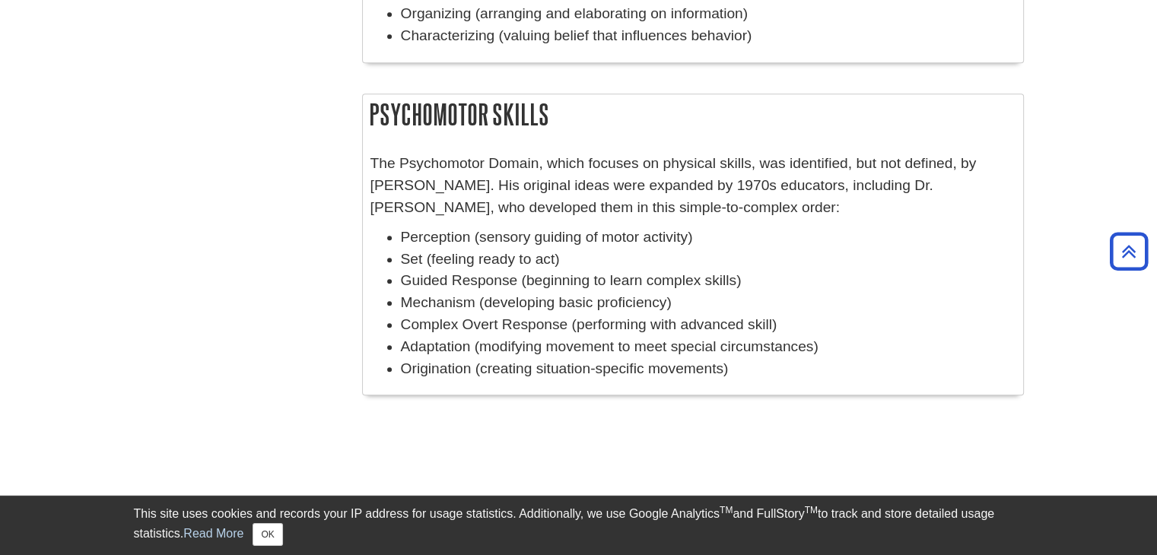
click at [596, 256] on li "Set (feeling ready to act)" at bounding box center [708, 260] width 615 height 22
drag, startPoint x: 367, startPoint y: 113, endPoint x: 764, endPoint y: 368, distance: 471.1
click at [764, 368] on div "Psychomotor Skills The Psychomotor Domain, which focuses on physical skills, wa…" at bounding box center [693, 245] width 662 height 303
copy div "Psychomotor Skills The Psychomotor Domain, which focuses on physical skills, wa…"
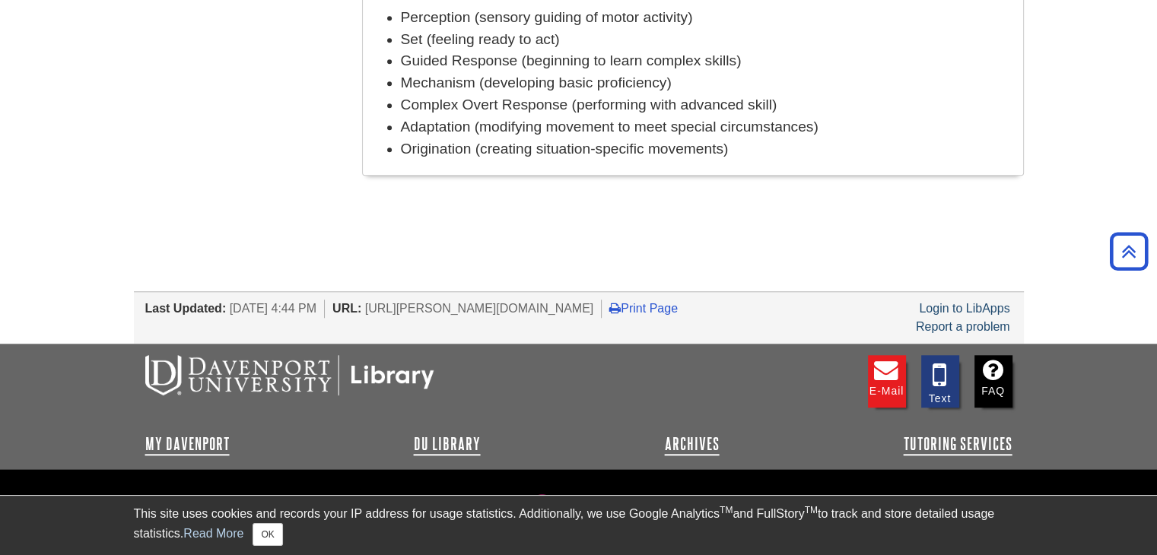
scroll to position [1489, 0]
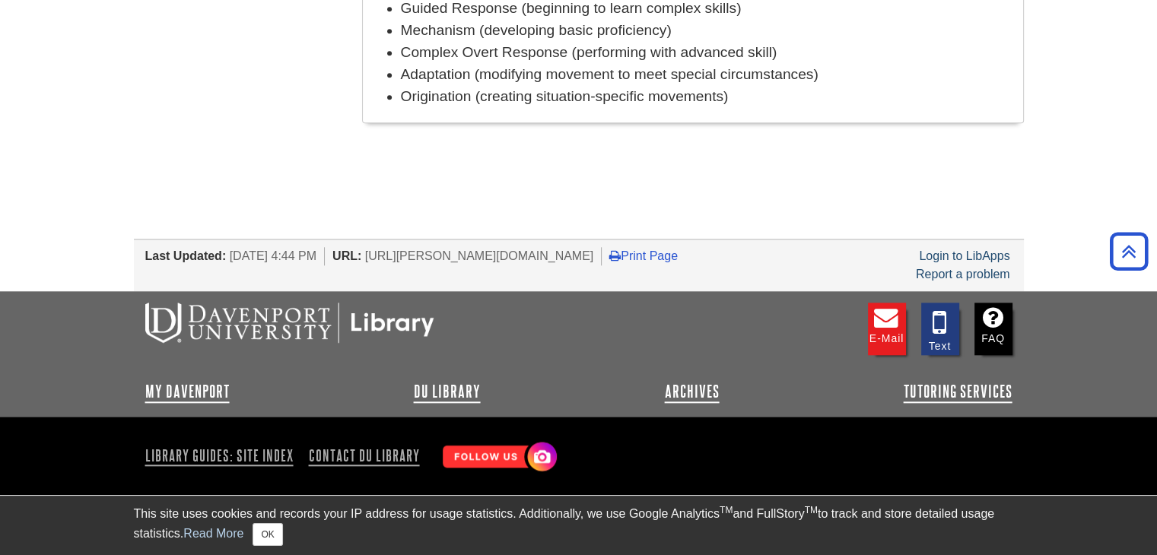
click at [408, 252] on span "[URL][PERSON_NAME][DOMAIN_NAME]" at bounding box center [479, 255] width 229 height 13
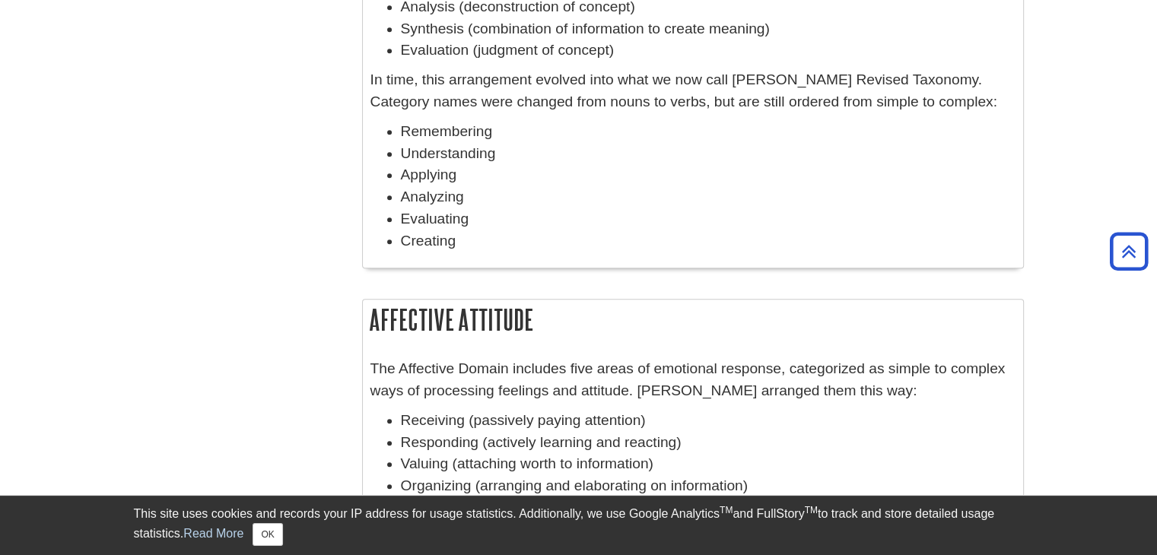
scroll to position [729, 0]
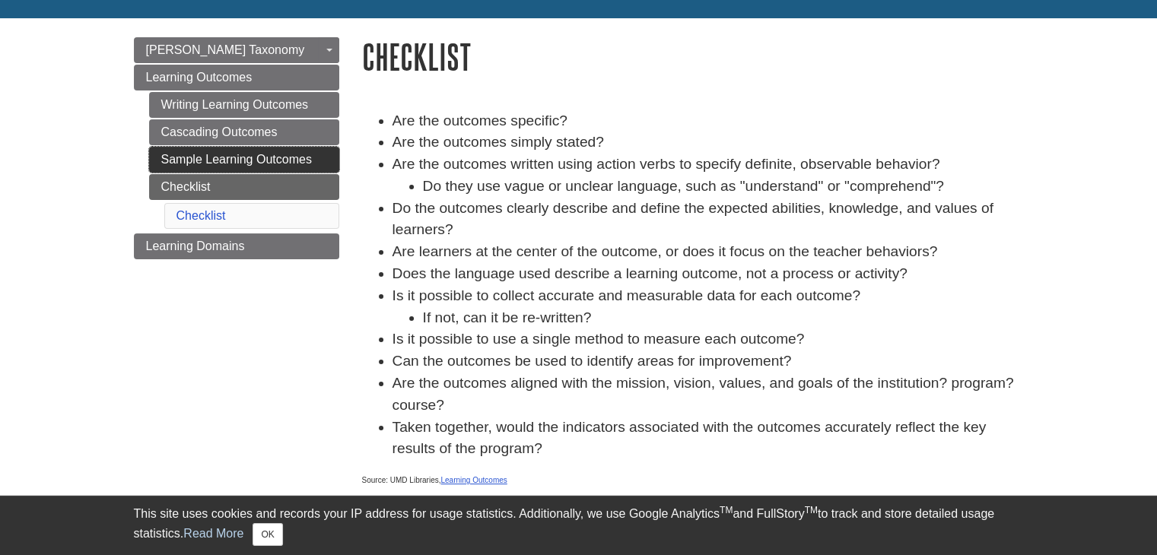
scroll to position [76, 0]
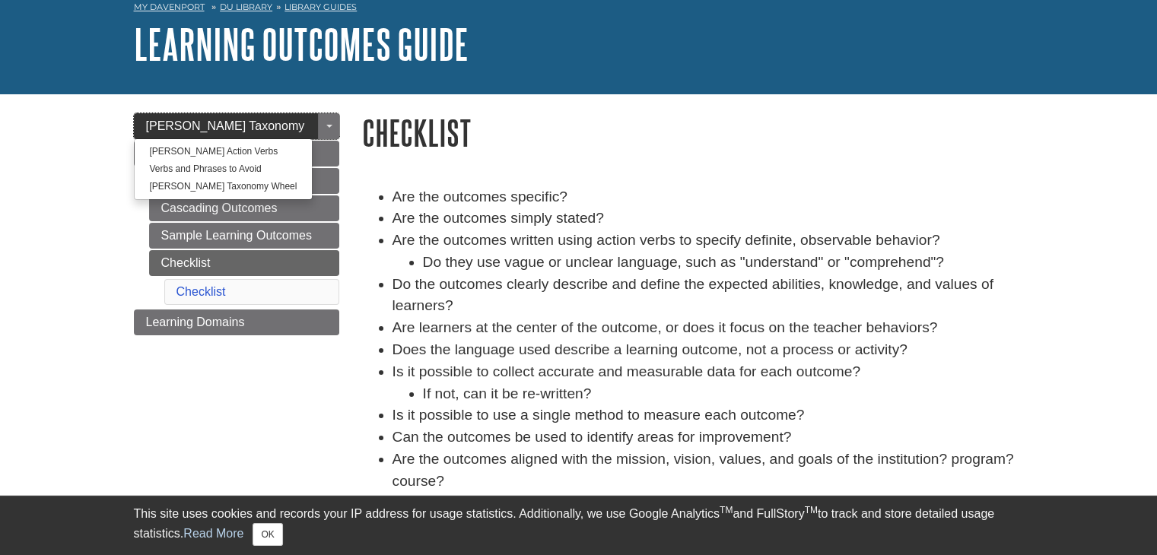
click at [268, 131] on link "[PERSON_NAME] Taxonomy" at bounding box center [236, 126] width 205 height 26
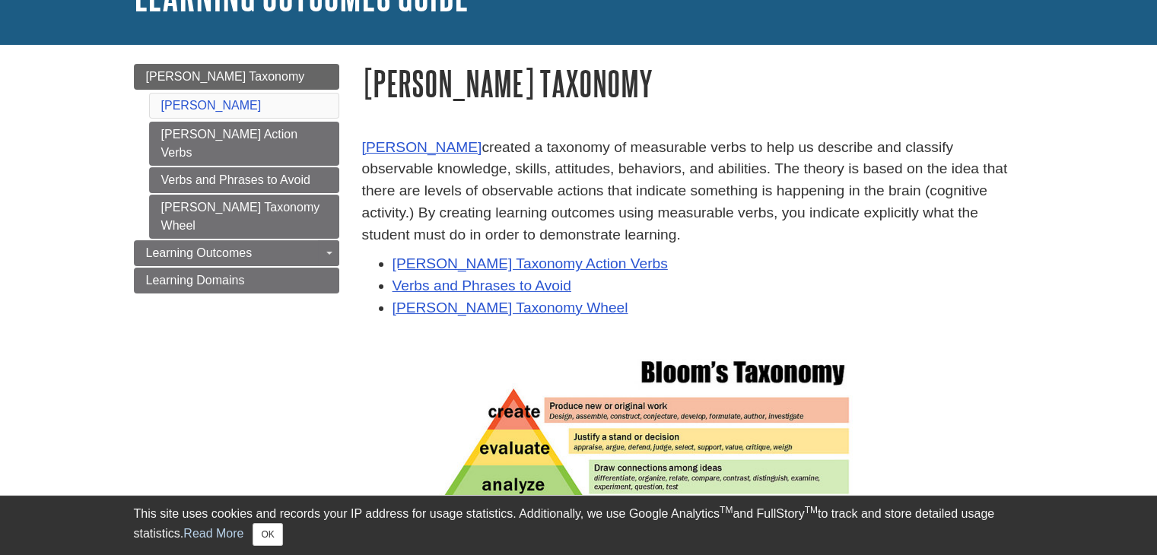
scroll to position [152, 0]
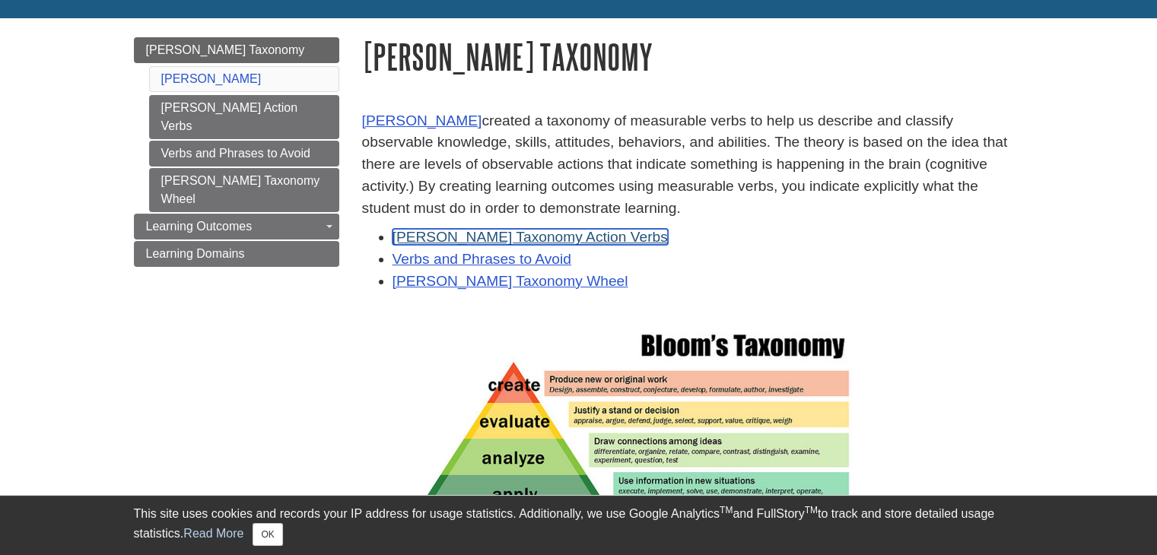
click at [499, 240] on link "[PERSON_NAME] Taxonomy Action Verbs" at bounding box center [529, 237] width 275 height 16
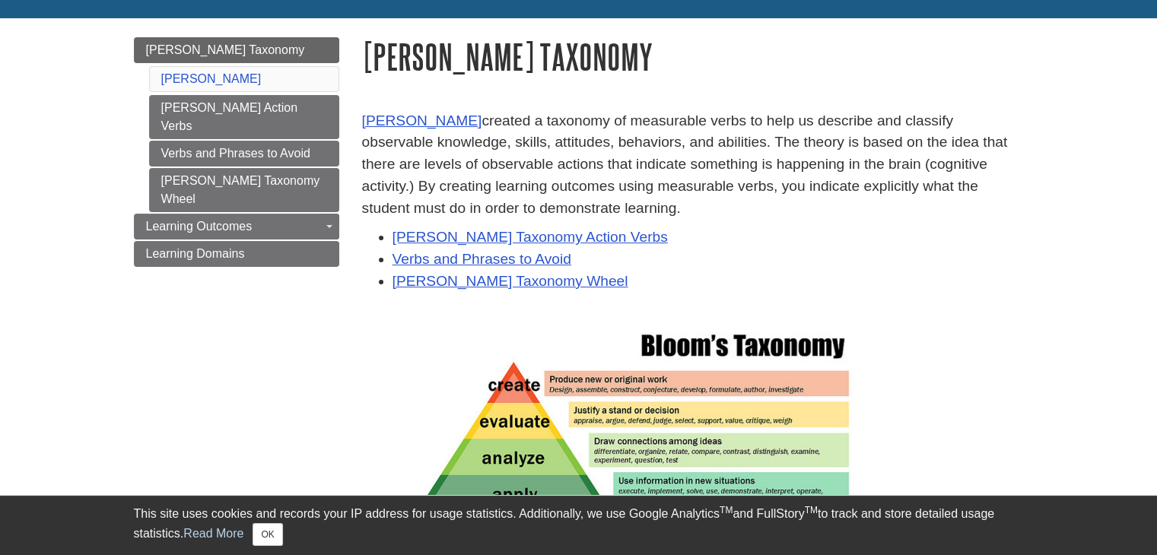
click at [470, 268] on li "Verbs and Phrases to Avoid" at bounding box center [707, 260] width 631 height 22
click at [472, 262] on link "Verbs and Phrases to Avoid" at bounding box center [481, 259] width 179 height 16
click at [484, 285] on link "[PERSON_NAME] Taxonomy Wheel" at bounding box center [510, 281] width 236 height 16
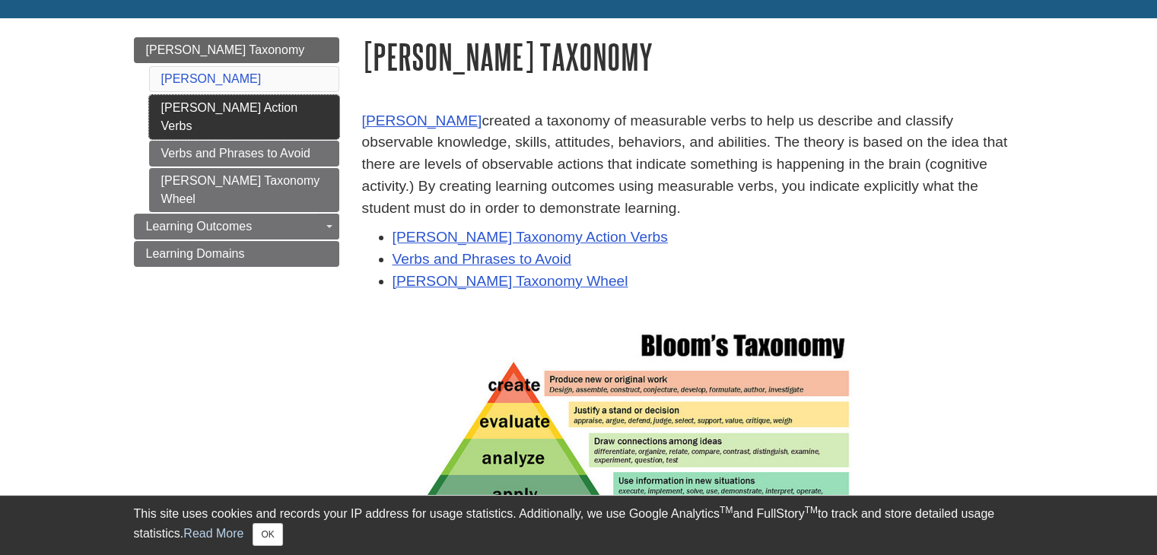
click at [221, 110] on link "[PERSON_NAME] Action Verbs" at bounding box center [244, 117] width 190 height 44
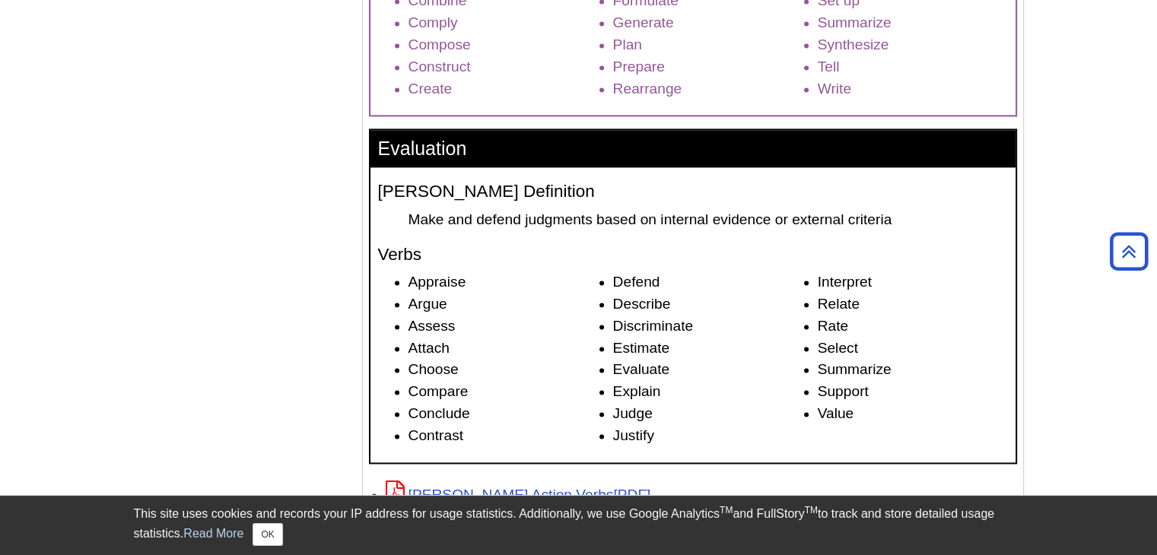
scroll to position [2510, 0]
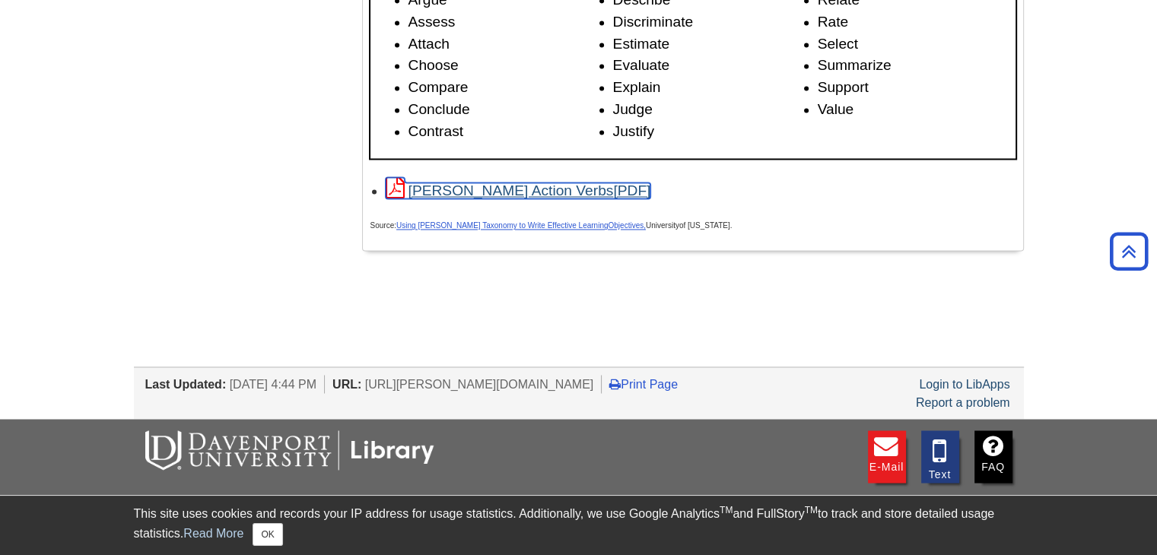
click at [509, 196] on link "[PERSON_NAME] Action Verbs" at bounding box center [518, 191] width 265 height 16
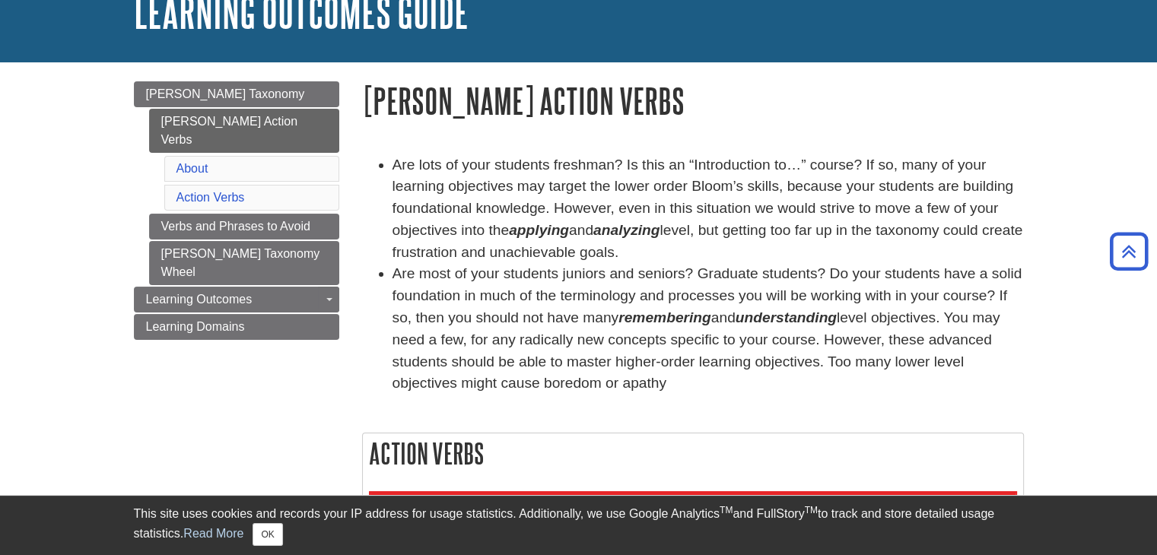
scroll to position [0, 0]
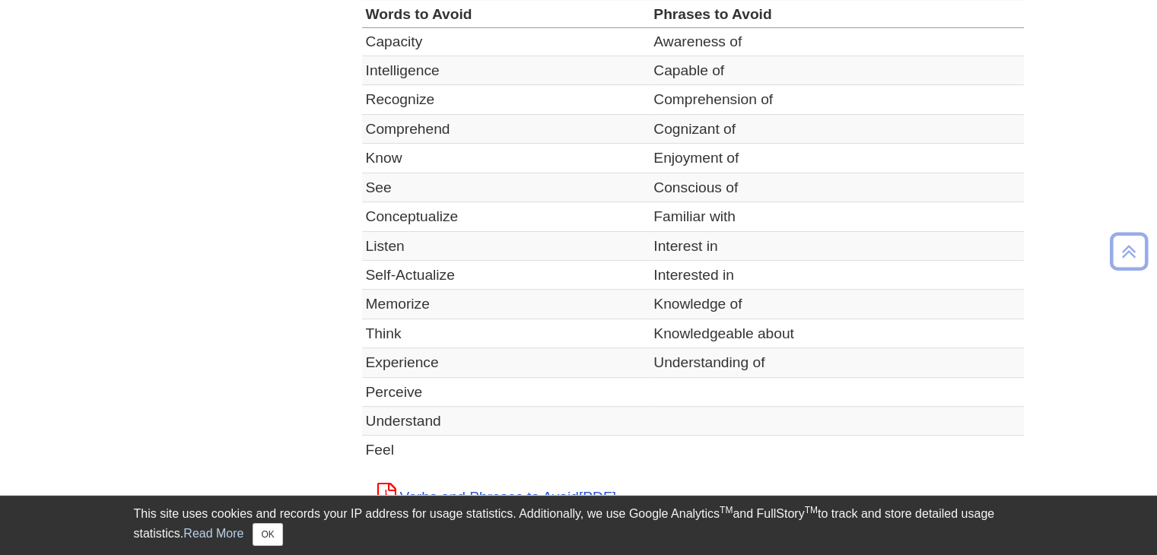
scroll to position [761, 0]
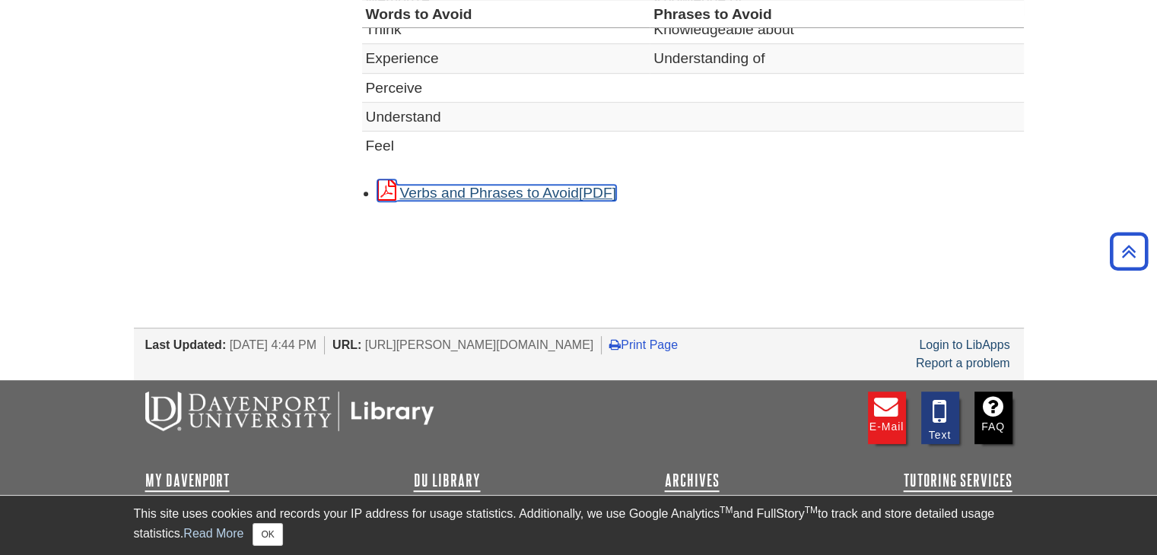
click at [529, 185] on link "Verbs and Phrases to Avoid" at bounding box center [496, 193] width 239 height 16
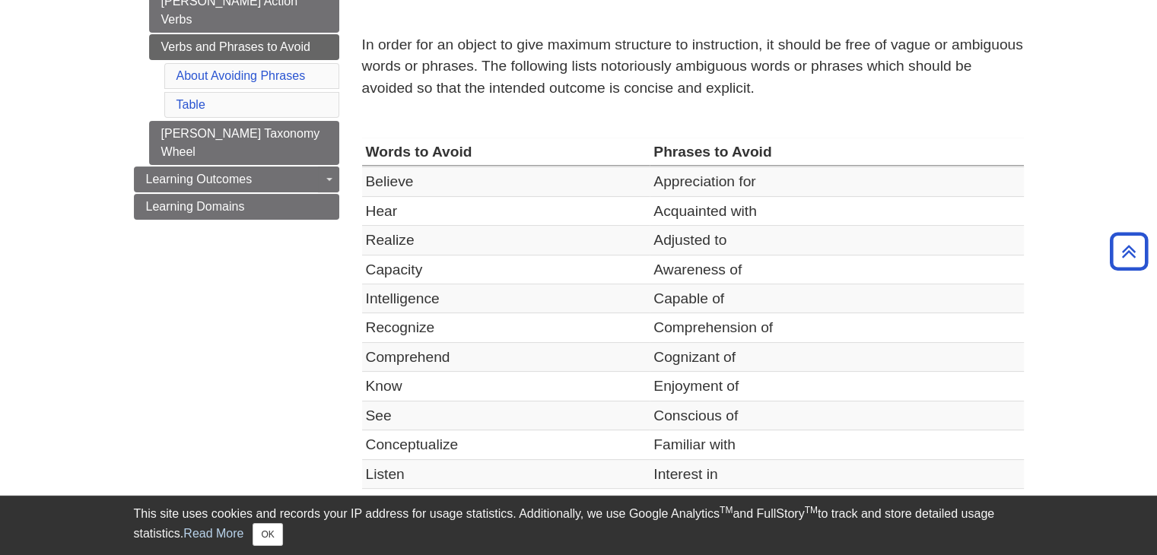
scroll to position [0, 0]
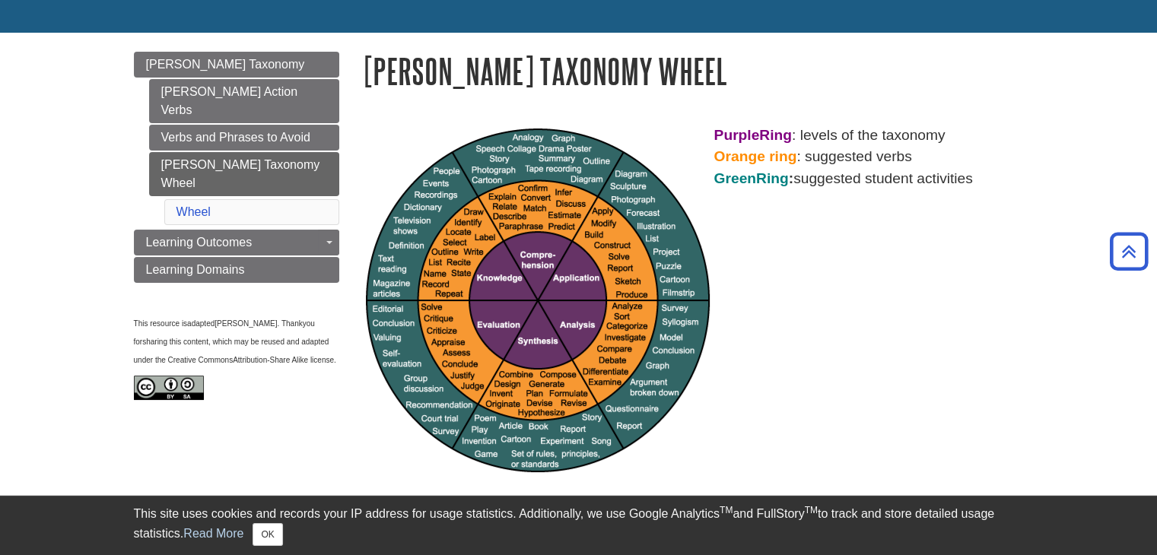
scroll to position [112, 0]
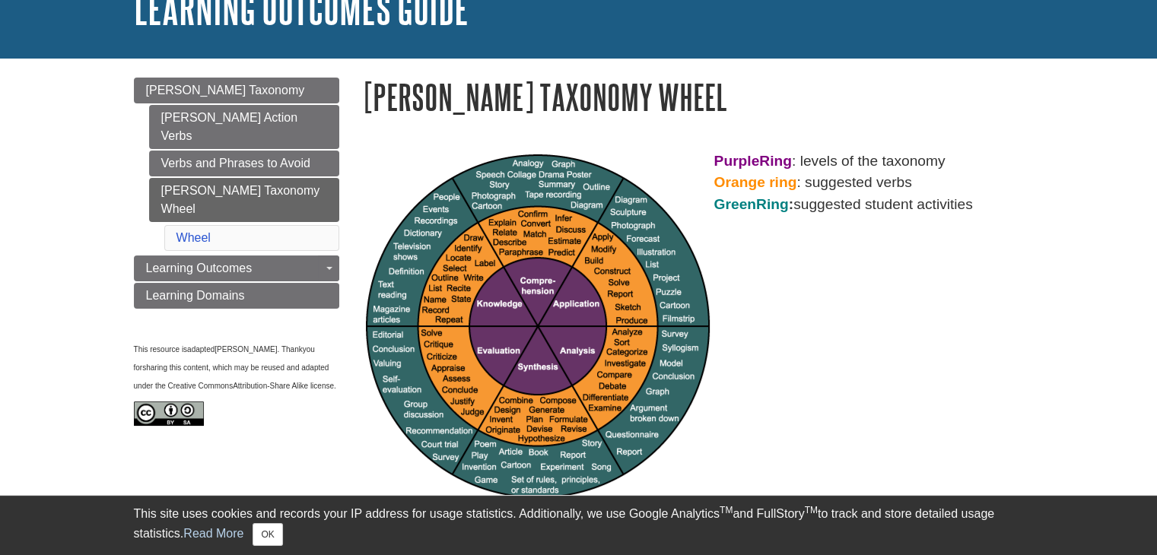
drag, startPoint x: 491, startPoint y: 180, endPoint x: 487, endPoint y: 145, distance: 36.0
click at [487, 145] on div "Purple Ring : levels of the taxonomy Orange ring : suggested verbs Green Ring :…" at bounding box center [693, 334] width 685 height 398
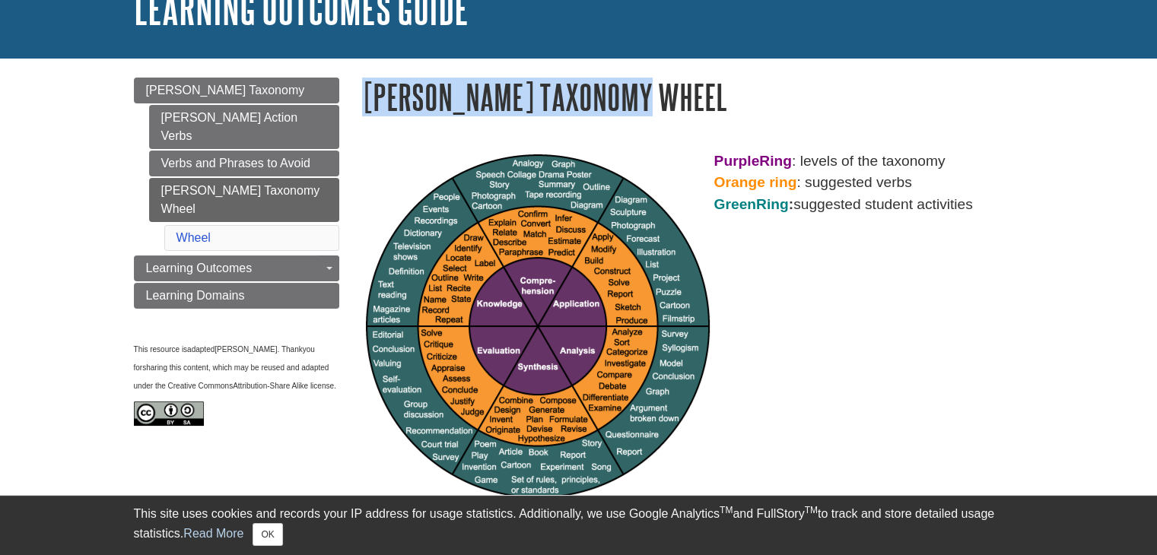
drag, startPoint x: 362, startPoint y: 106, endPoint x: 662, endPoint y: 105, distance: 299.7
click at [662, 105] on h1 "[PERSON_NAME] Taxonomy Wheel" at bounding box center [693, 97] width 662 height 39
copy h1 "[PERSON_NAME] Taxonomy Wheel"
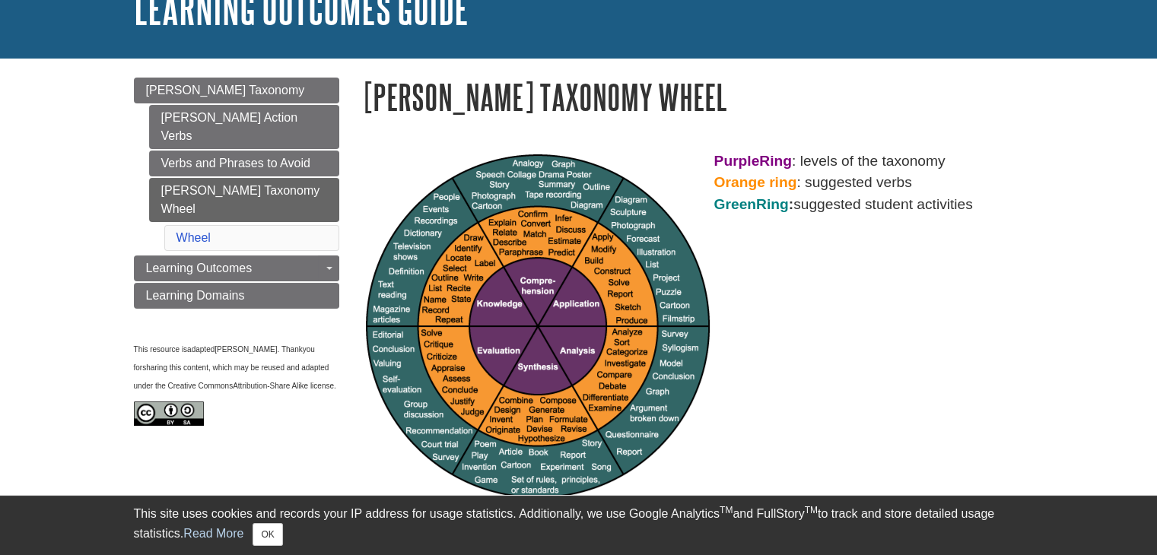
click at [781, 171] on p "Purple Ring : levels of the taxonomy Orange ring : suggested verbs Green Ring :…" at bounding box center [693, 183] width 662 height 65
drag, startPoint x: 551, startPoint y: 205, endPoint x: 779, endPoint y: 243, distance: 231.3
click at [779, 243] on div "Purple Ring : levels of the taxonomy Orange ring : suggested verbs Green Ring :…" at bounding box center [693, 327] width 662 height 352
click at [712, 167] on p "Purple Ring : levels of the taxonomy Orange ring : suggested verbs Green Ring :…" at bounding box center [693, 183] width 662 height 65
click at [797, 177] on p "Purple Ring : levels of the taxonomy Orange ring : suggested verbs Green Ring :…" at bounding box center [693, 183] width 662 height 65
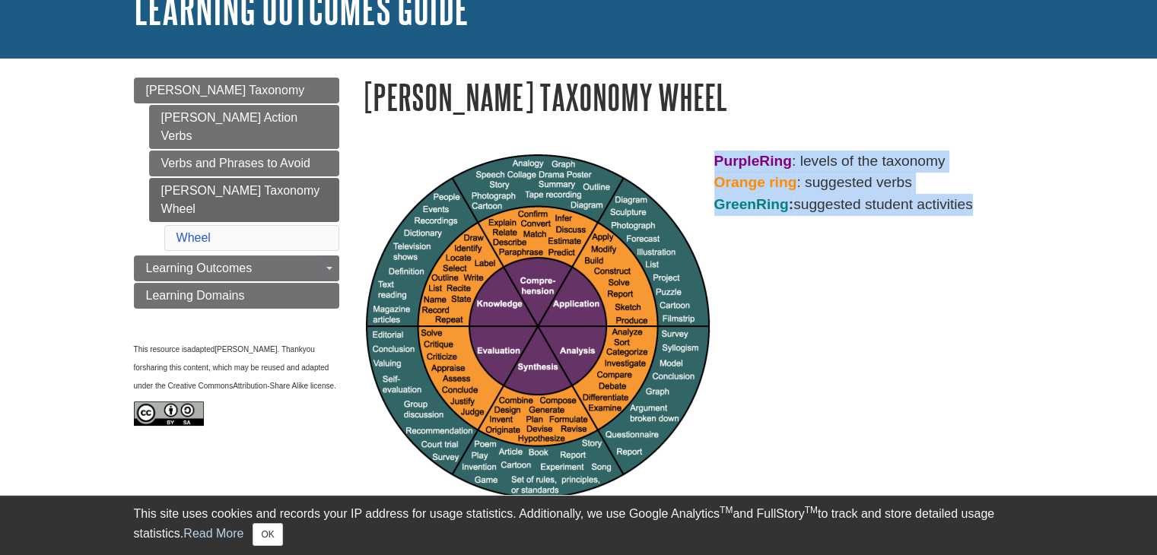
drag, startPoint x: 715, startPoint y: 161, endPoint x: 1009, endPoint y: 207, distance: 297.1
click at [1009, 207] on p "Purple Ring : levels of the taxonomy Orange ring : suggested verbs Green Ring :…" at bounding box center [693, 183] width 662 height 65
copy p "Purple Ring : levels of the taxonomy Orange ring : suggested verbs Green Ring :…"
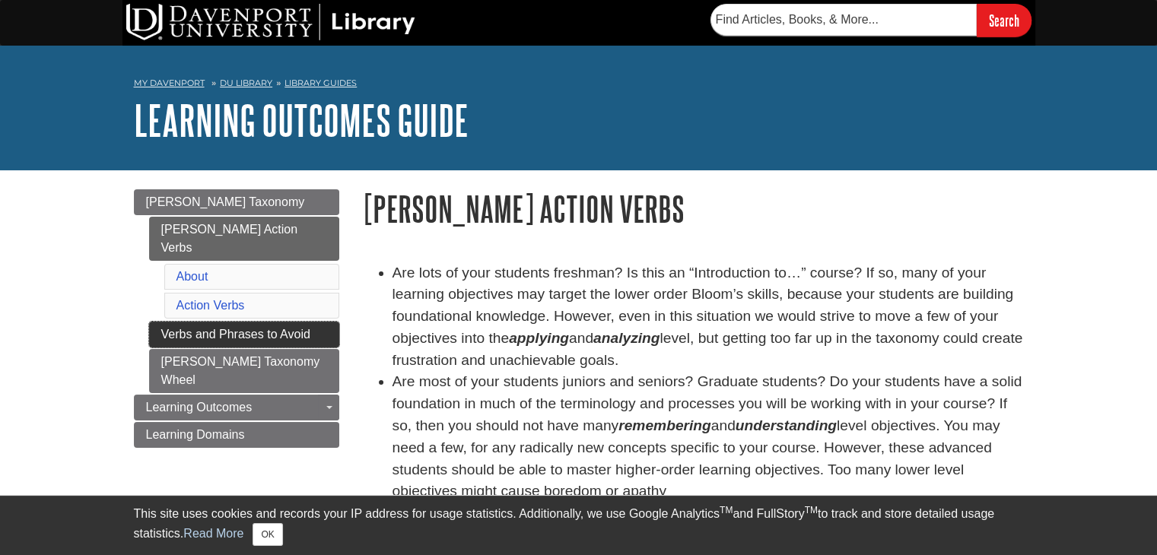
click at [262, 322] on link "Verbs and Phrases to Avoid" at bounding box center [244, 335] width 190 height 26
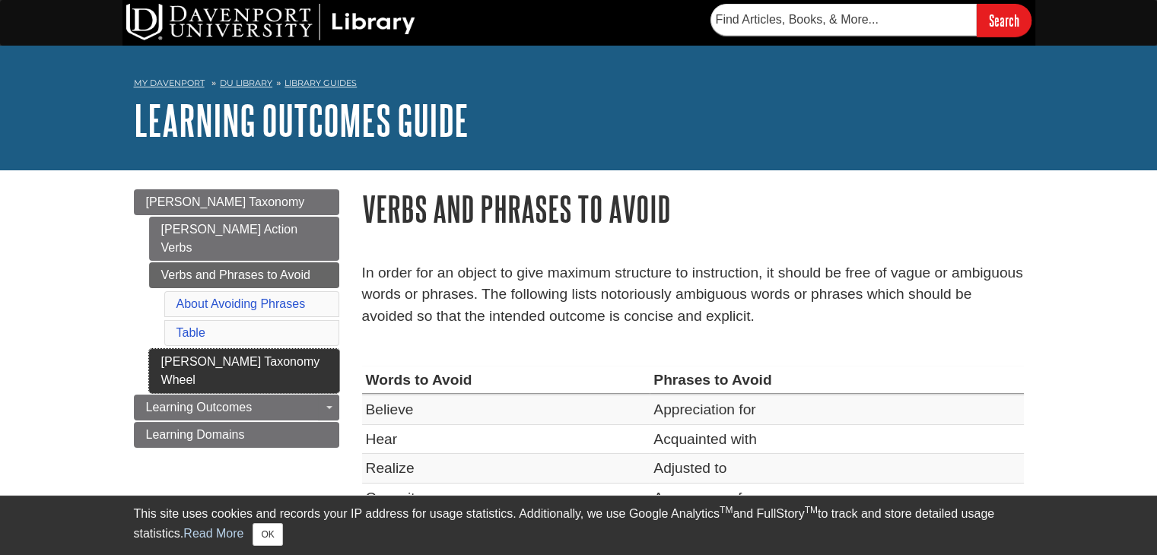
click at [281, 349] on link "[PERSON_NAME] Taxonomy Wheel" at bounding box center [244, 371] width 190 height 44
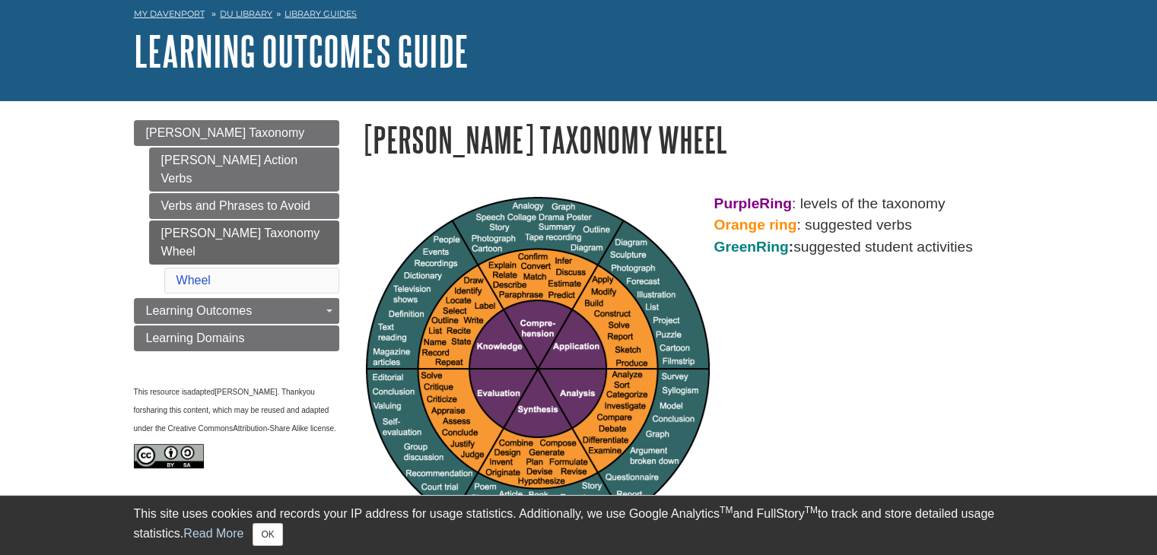
scroll to position [152, 0]
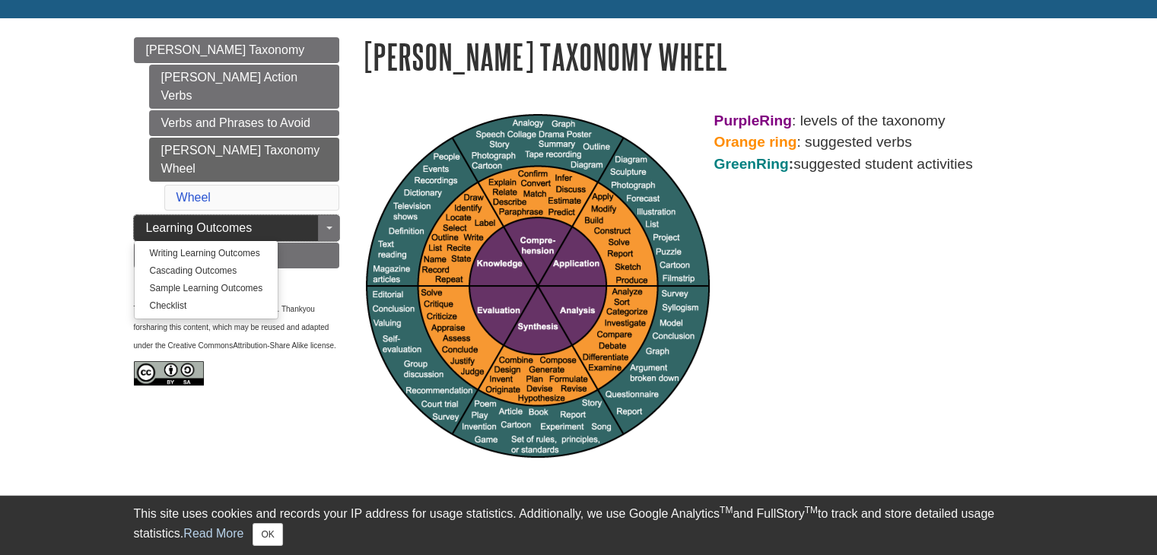
click at [274, 215] on link "Learning Outcomes" at bounding box center [236, 228] width 205 height 26
